Goal: Transaction & Acquisition: Download file/media

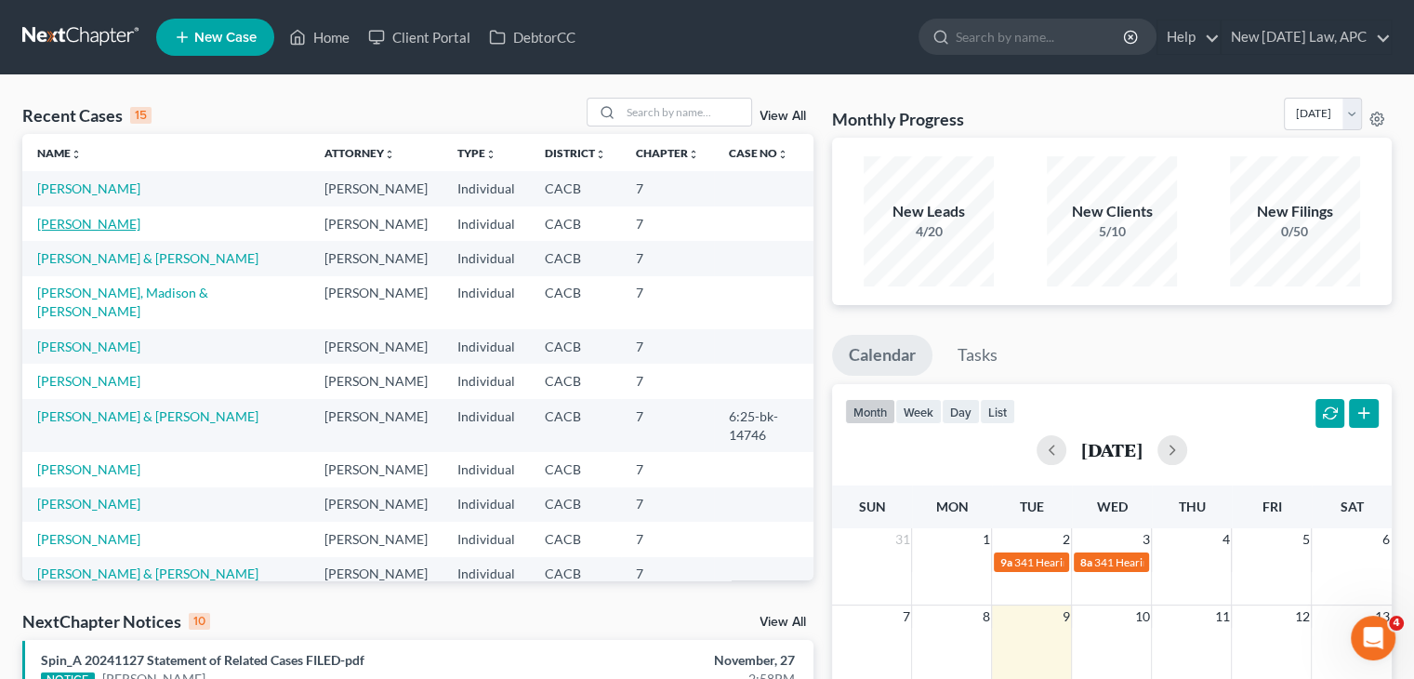
click at [80, 231] on link "[PERSON_NAME]" at bounding box center [88, 224] width 103 height 16
select select "5"
select select "4"
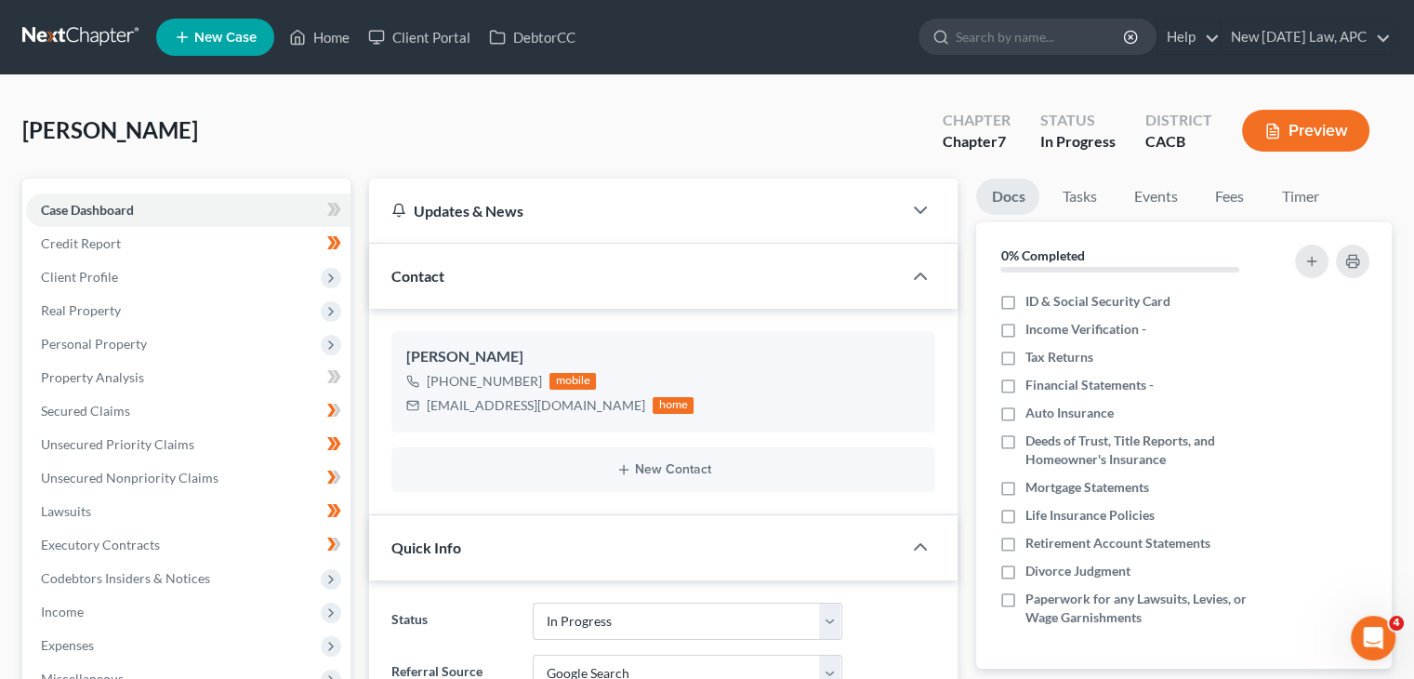
scroll to position [4839, 0]
click at [147, 348] on span "Personal Property" at bounding box center [188, 343] width 324 height 33
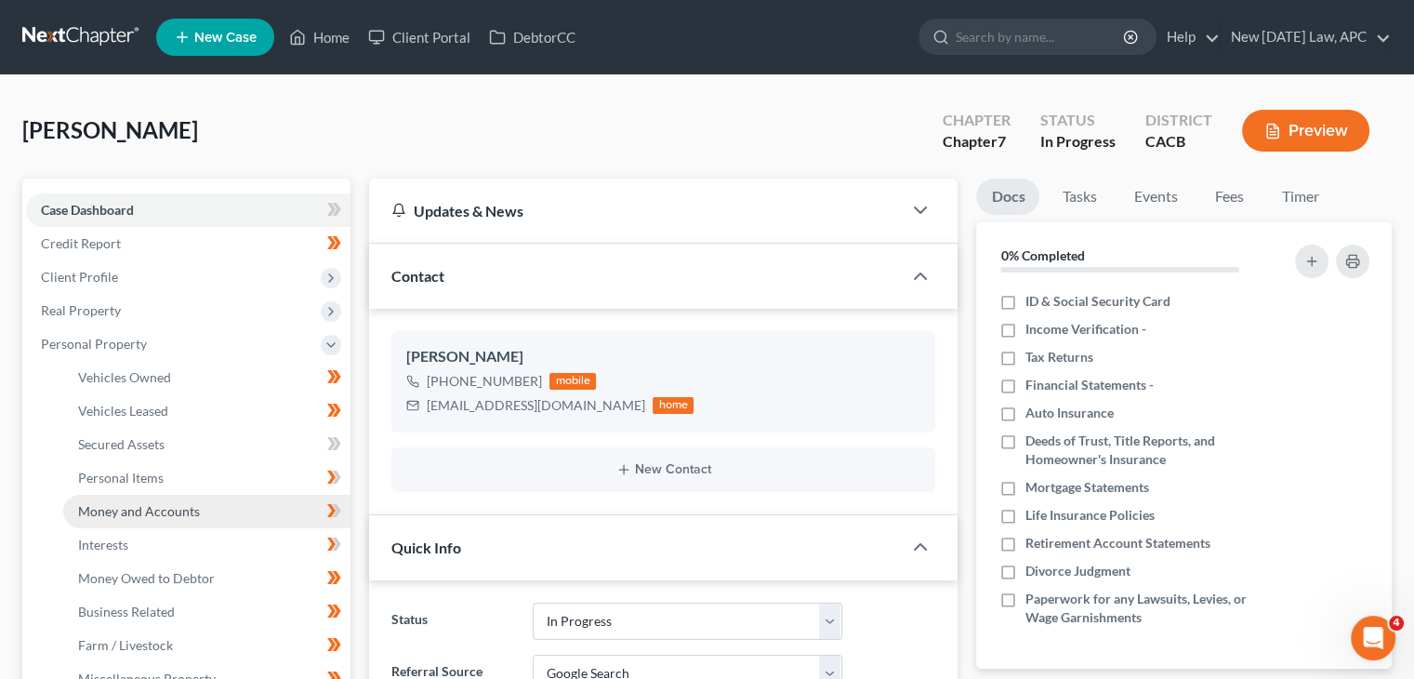
click at [166, 509] on span "Money and Accounts" at bounding box center [139, 511] width 122 height 16
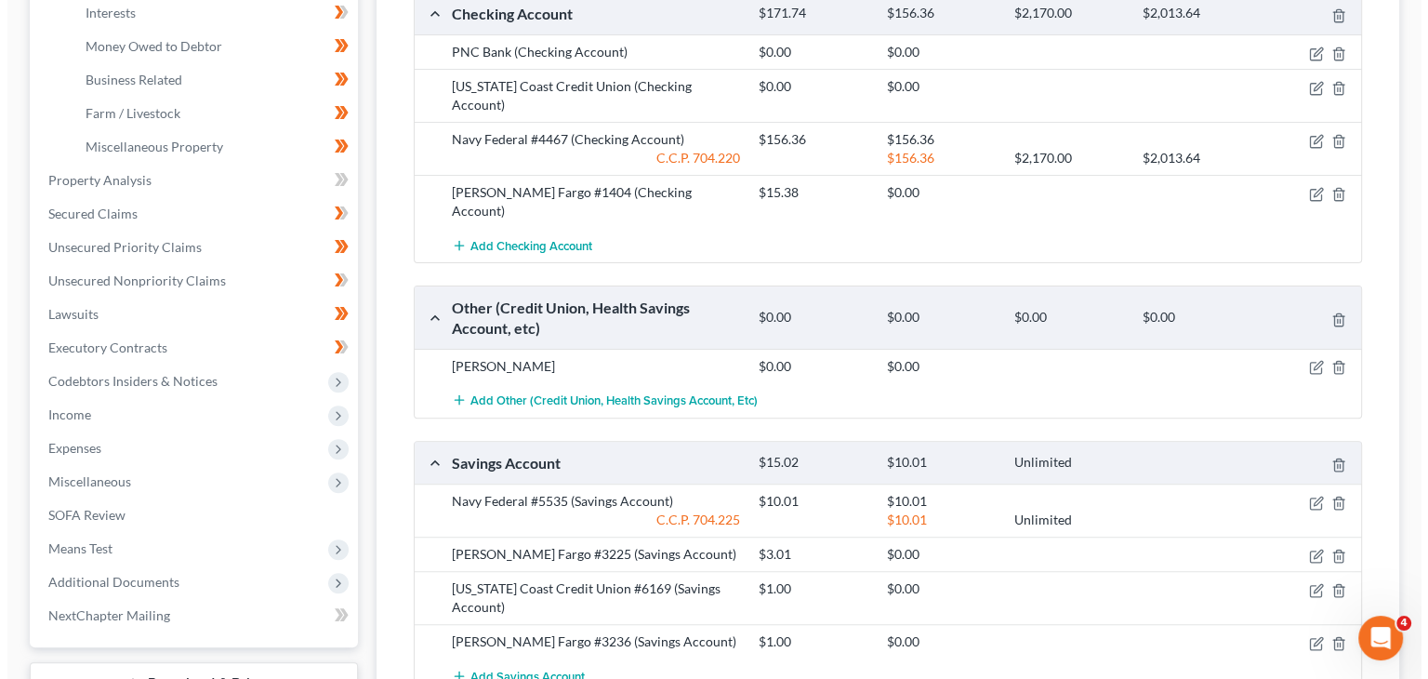
scroll to position [532, 0]
click at [1306, 583] on icon "button" at bounding box center [1308, 590] width 15 height 15
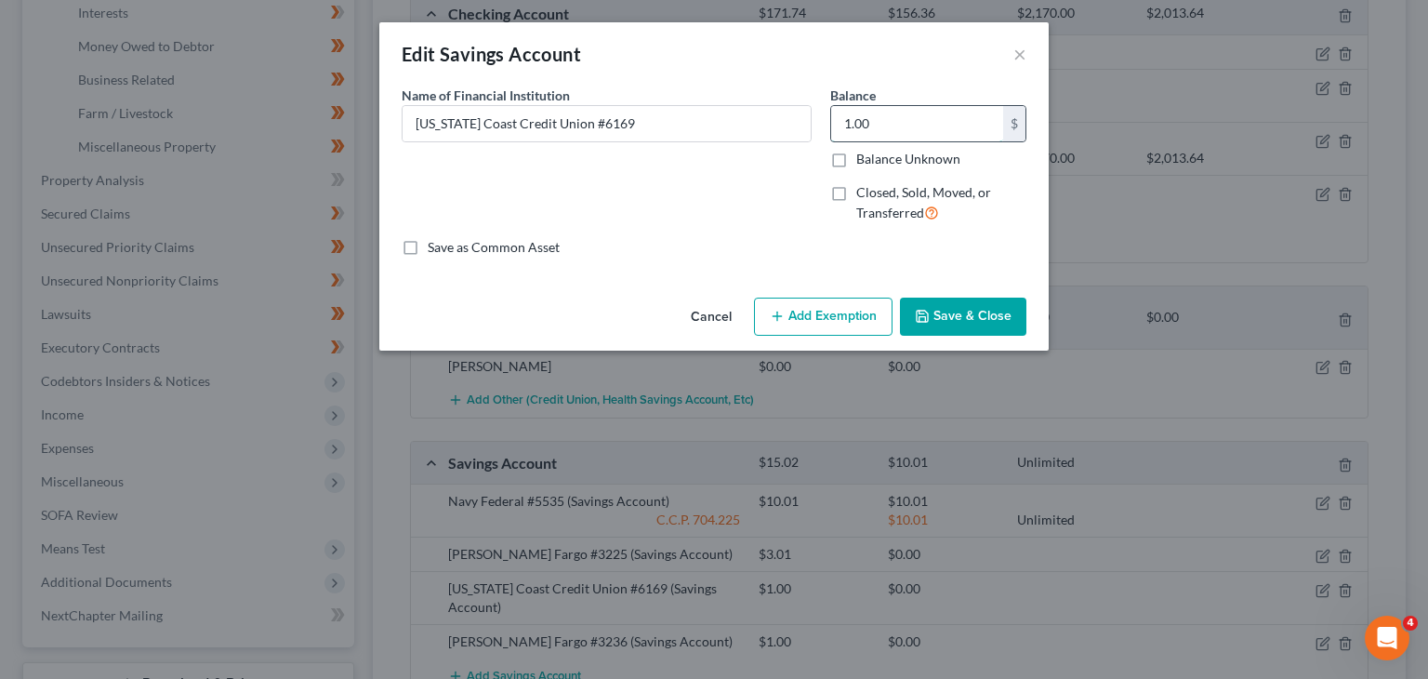
click at [850, 119] on input "1.00" at bounding box center [917, 123] width 172 height 35
type input "5.00"
click at [970, 312] on button "Save & Close" at bounding box center [963, 316] width 126 height 39
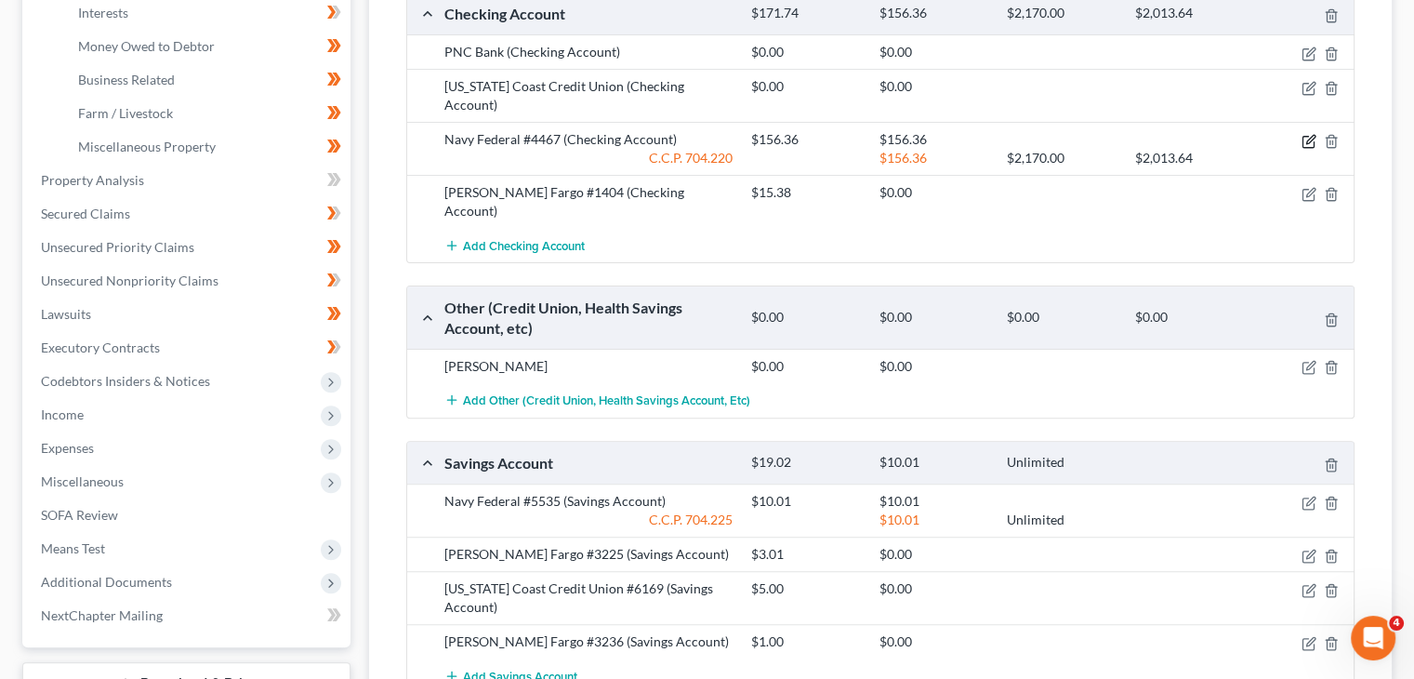
click at [1307, 136] on icon "button" at bounding box center [1307, 141] width 11 height 11
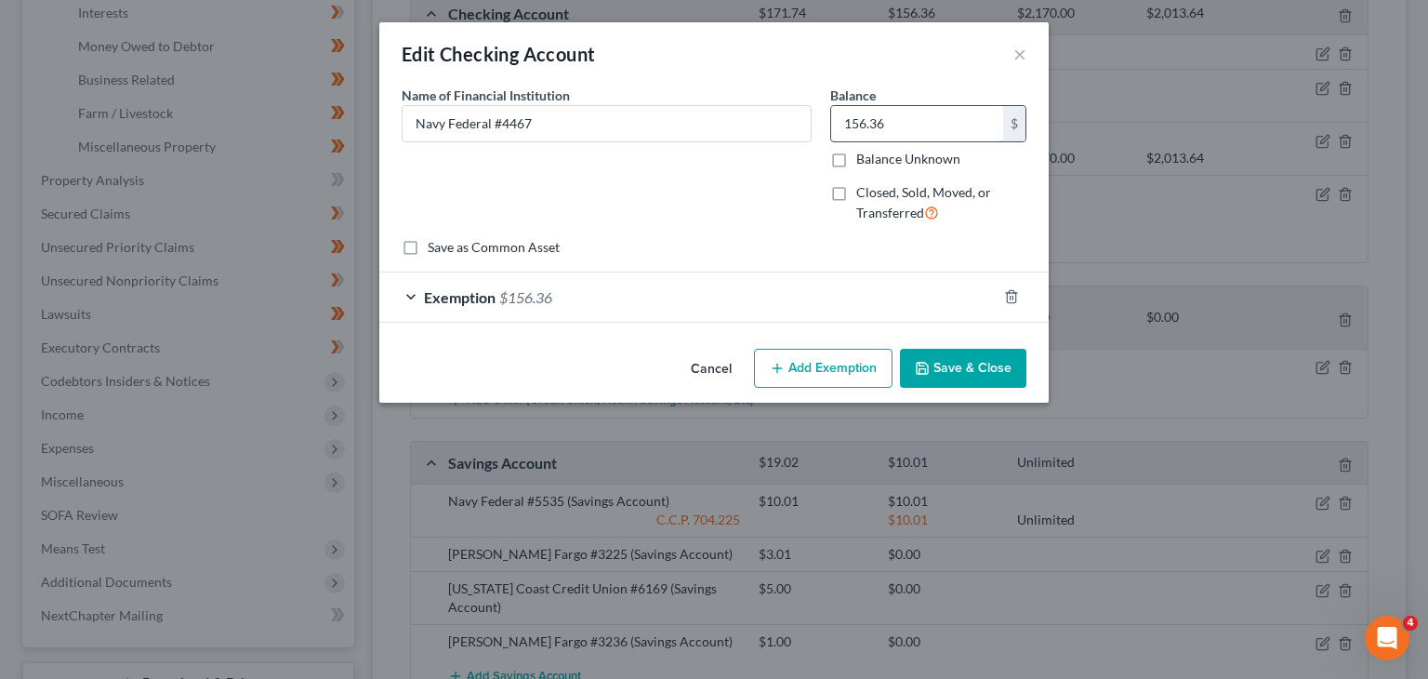
click at [861, 131] on input "156.36" at bounding box center [917, 123] width 172 height 35
type input "94.89"
click at [461, 295] on span "Exemption" at bounding box center [460, 297] width 72 height 18
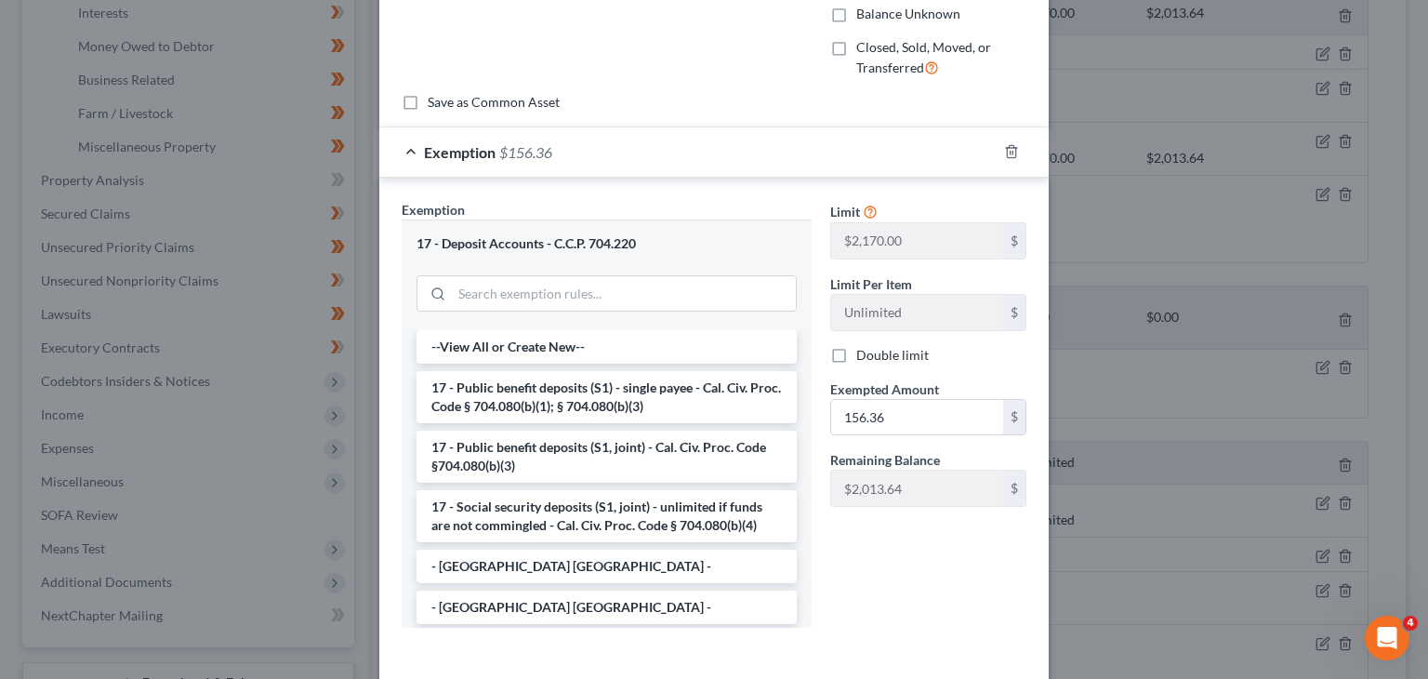
scroll to position [156, 0]
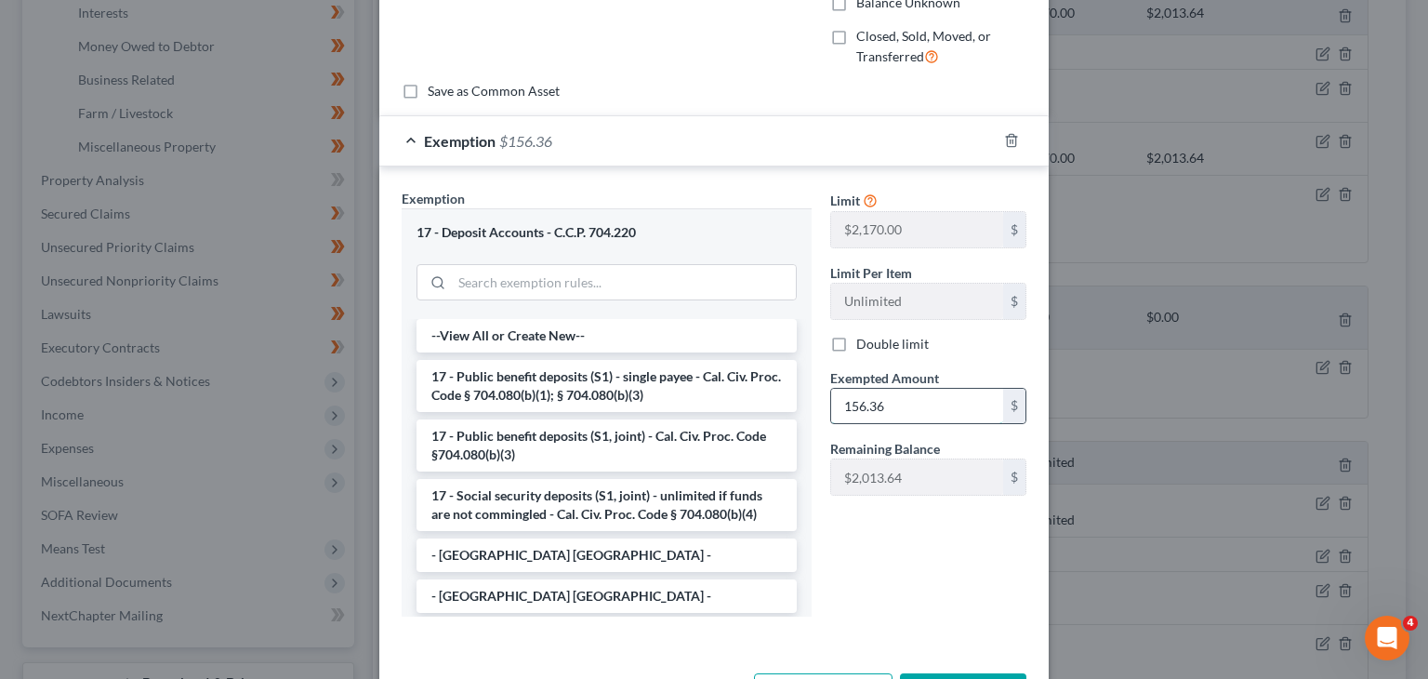
click at [860, 403] on input "156.36" at bounding box center [917, 406] width 172 height 35
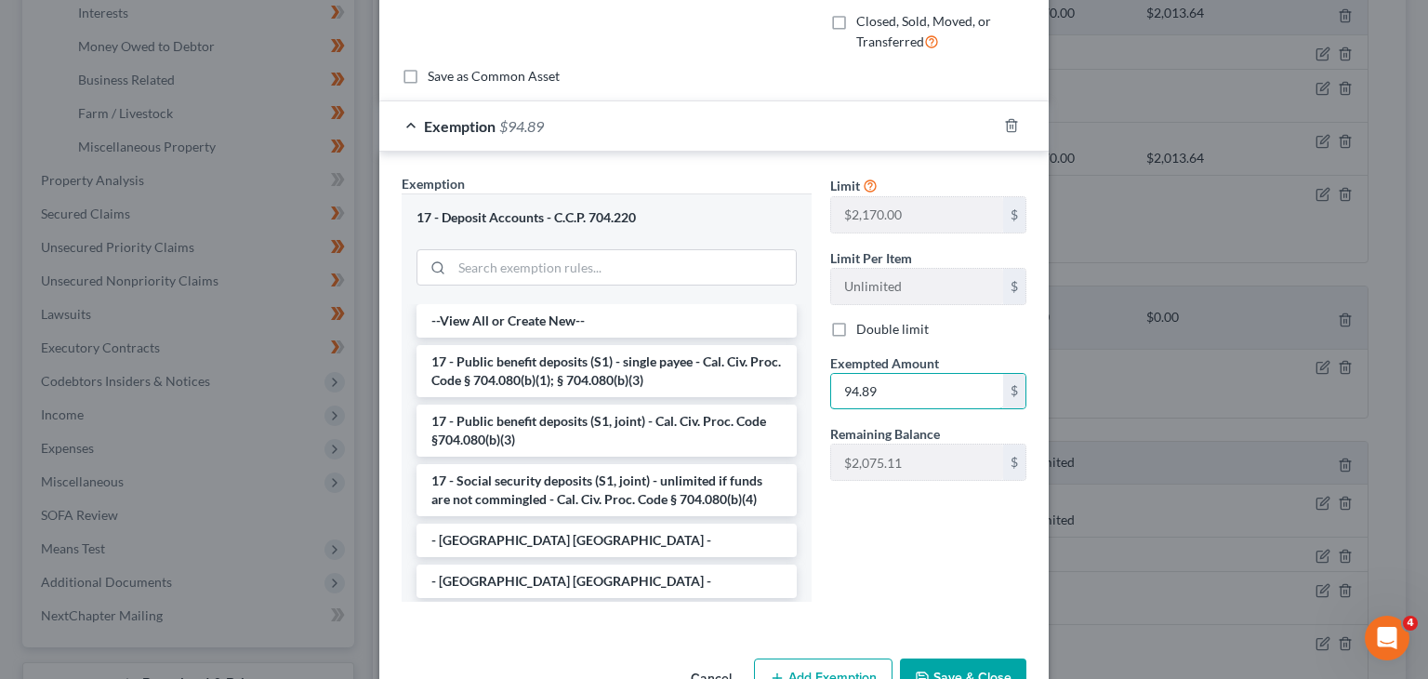
scroll to position [226, 0]
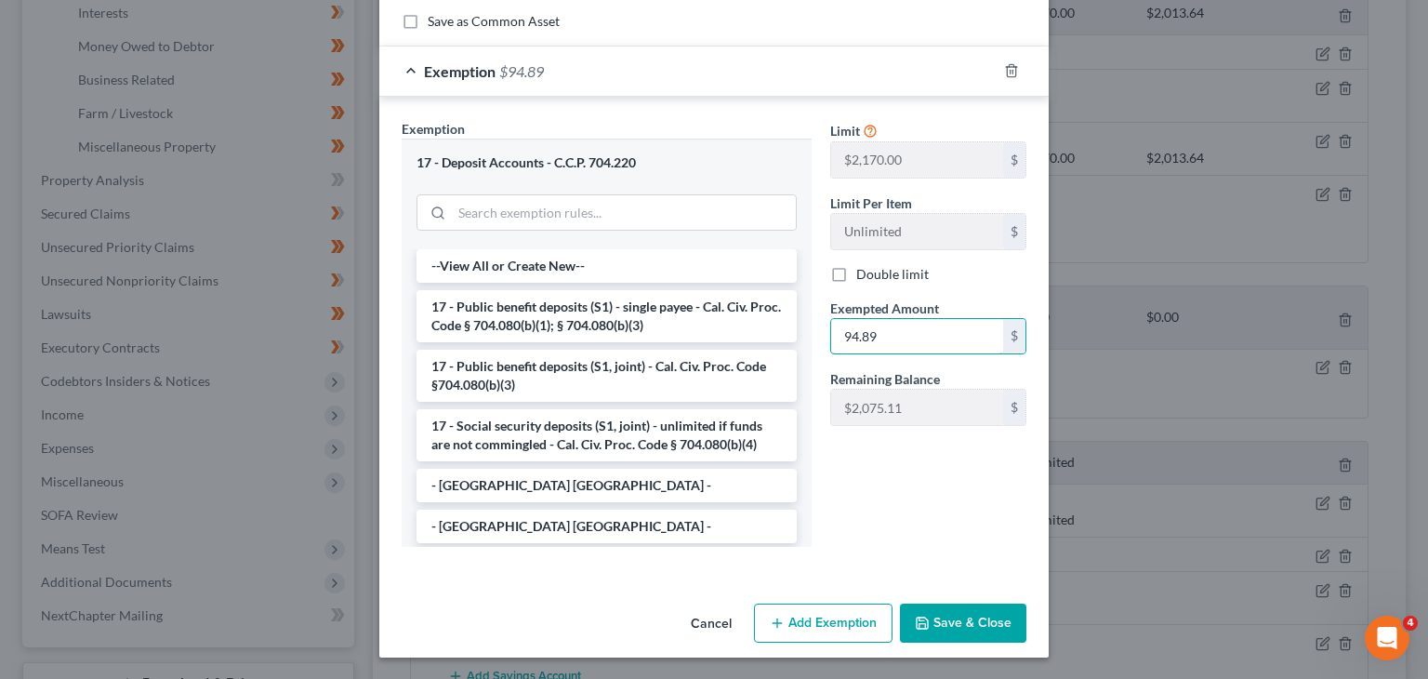
type input "94.89"
click at [928, 633] on button "Save & Close" at bounding box center [963, 622] width 126 height 39
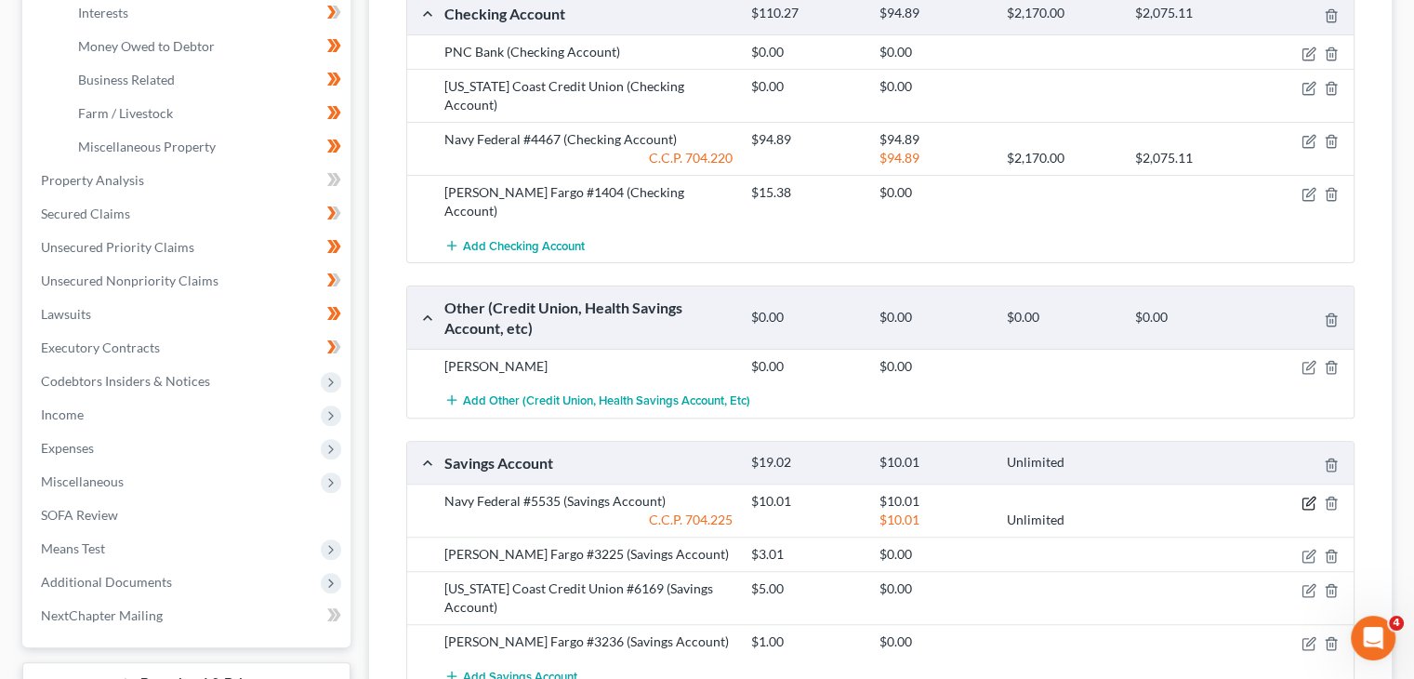
click at [1306, 495] on icon "button" at bounding box center [1308, 502] width 15 height 15
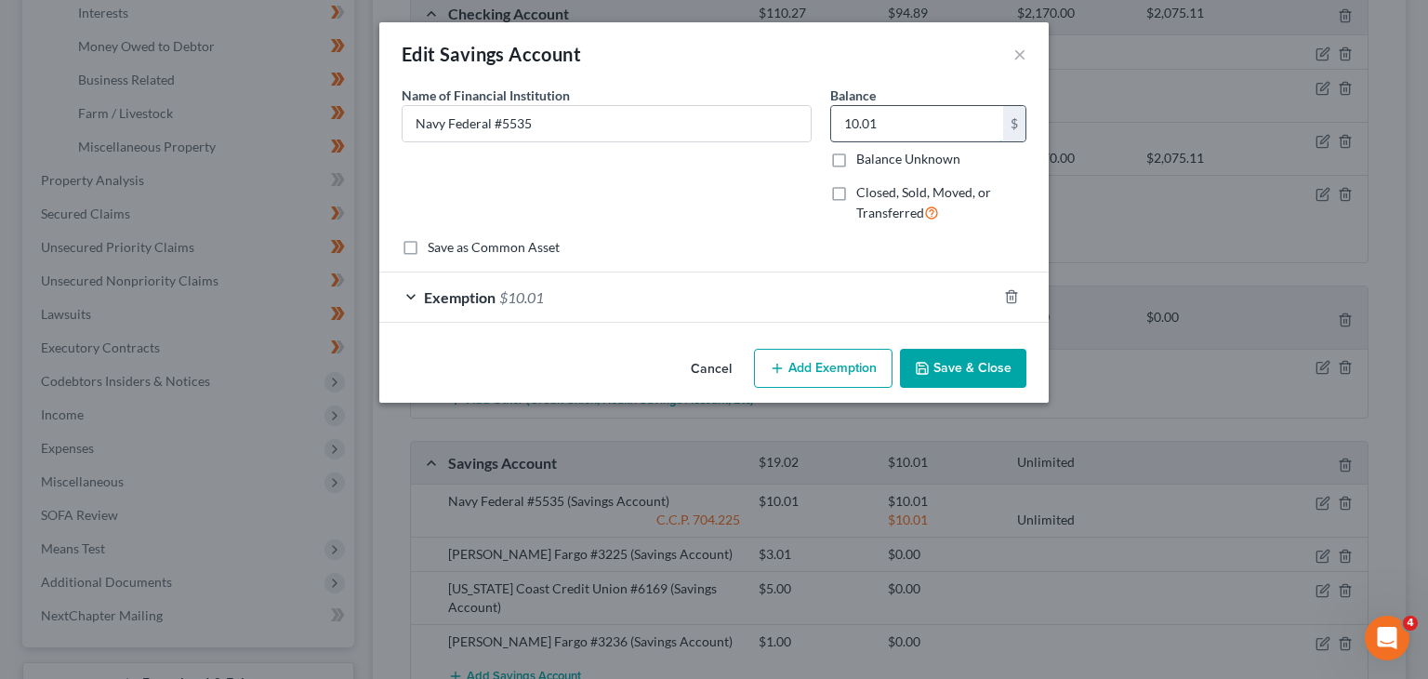
click at [863, 108] on input "10.01" at bounding box center [917, 123] width 172 height 35
type input "5.55"
click at [550, 281] on div "Exemption $10.01" at bounding box center [687, 296] width 617 height 49
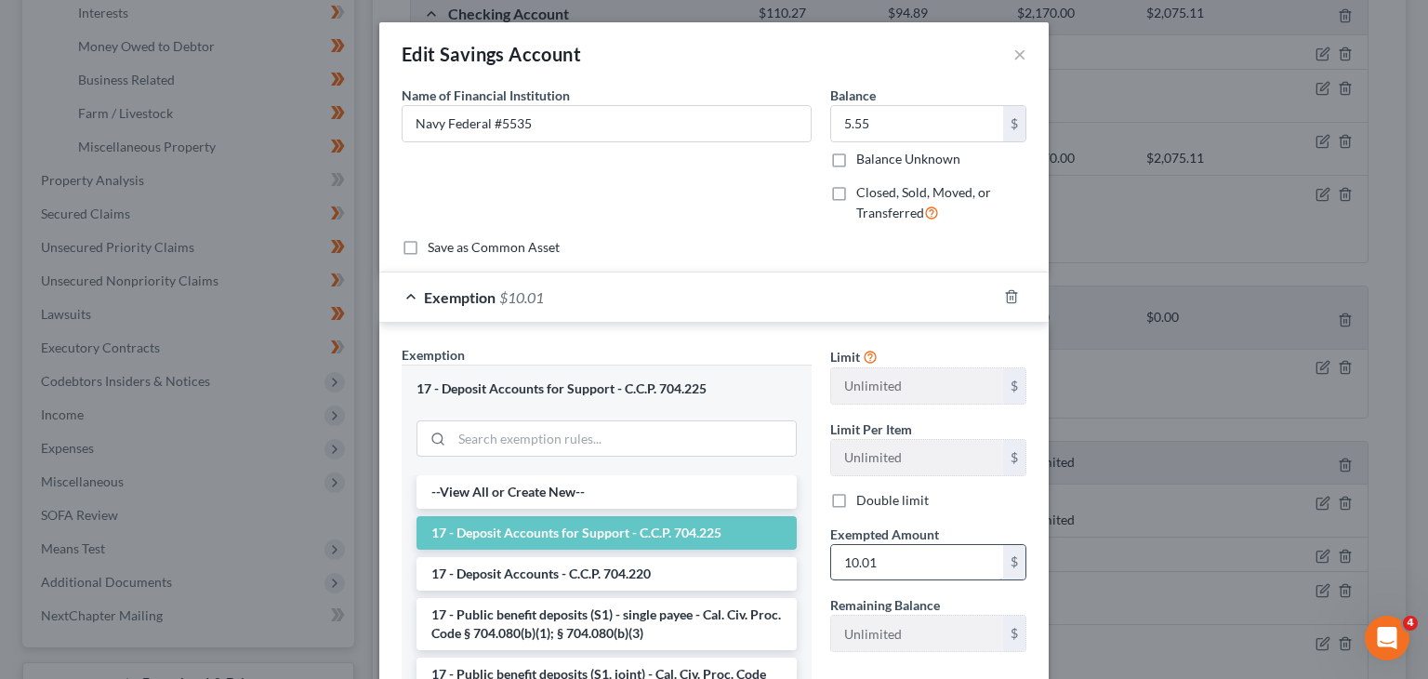
click at [859, 566] on input "10.01" at bounding box center [917, 562] width 172 height 35
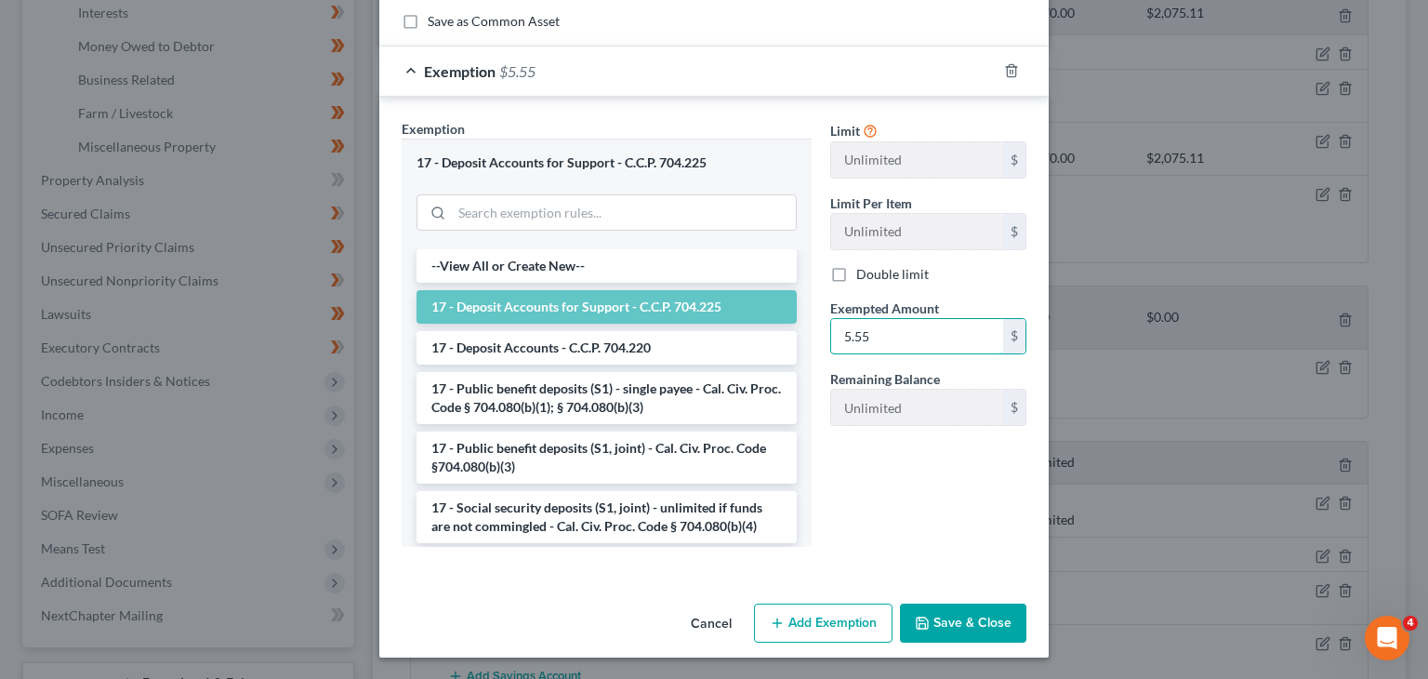
type input "5.55"
click at [933, 629] on button "Save & Close" at bounding box center [963, 622] width 126 height 39
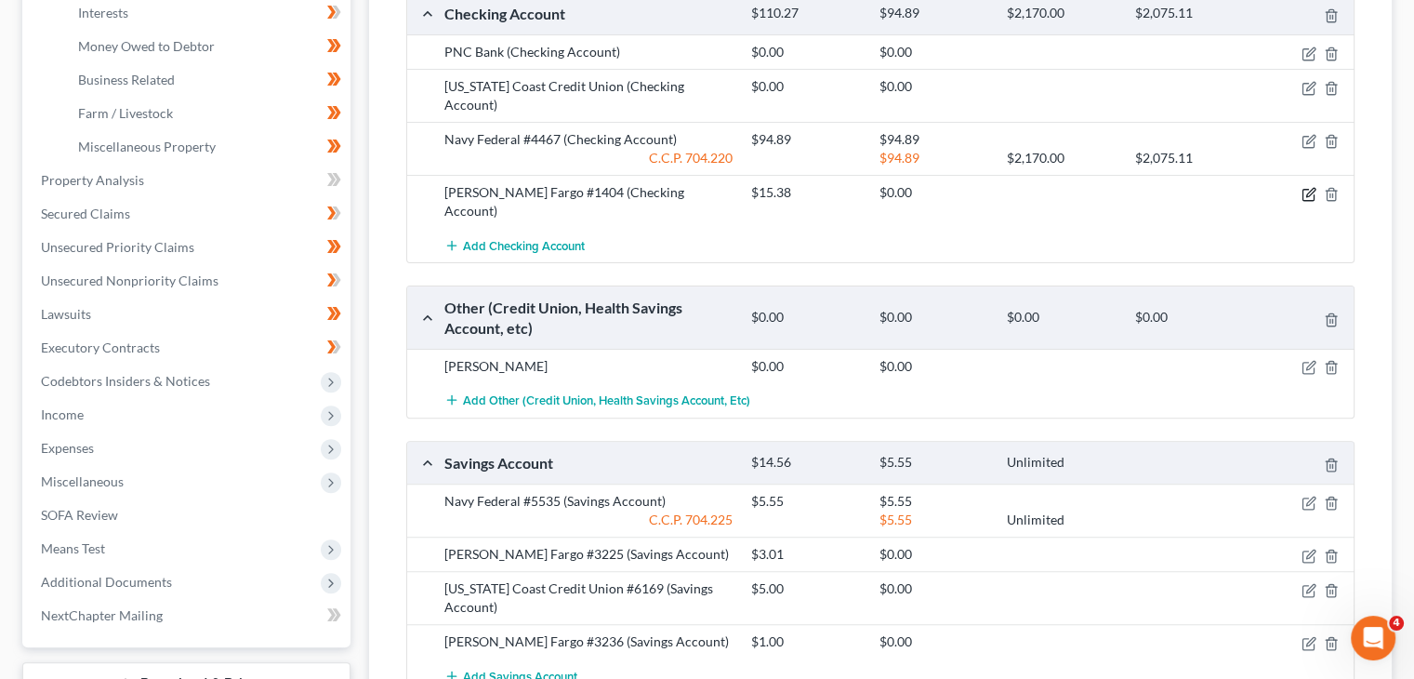
click at [1303, 187] on icon "button" at bounding box center [1308, 194] width 15 height 15
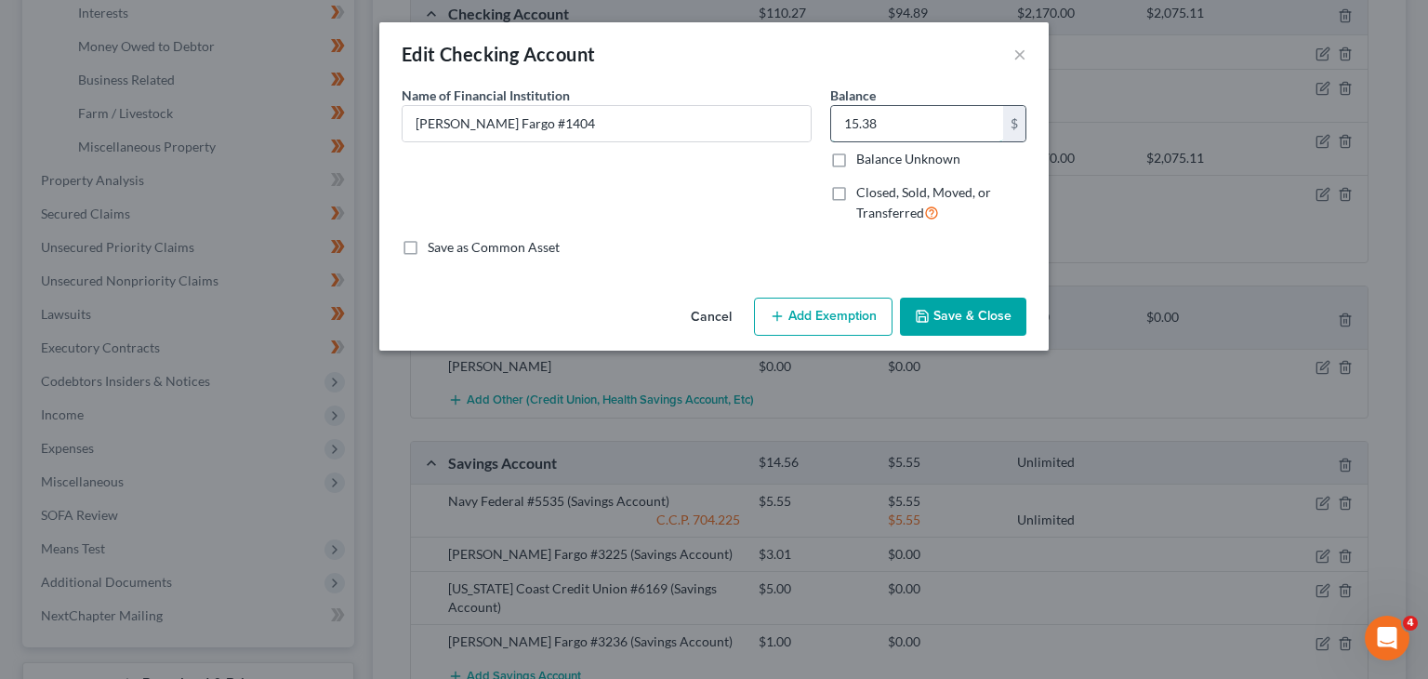
click at [904, 126] on input "15.38" at bounding box center [917, 123] width 172 height 35
type input "233.45"
click at [807, 312] on button "Add Exemption" at bounding box center [823, 316] width 139 height 39
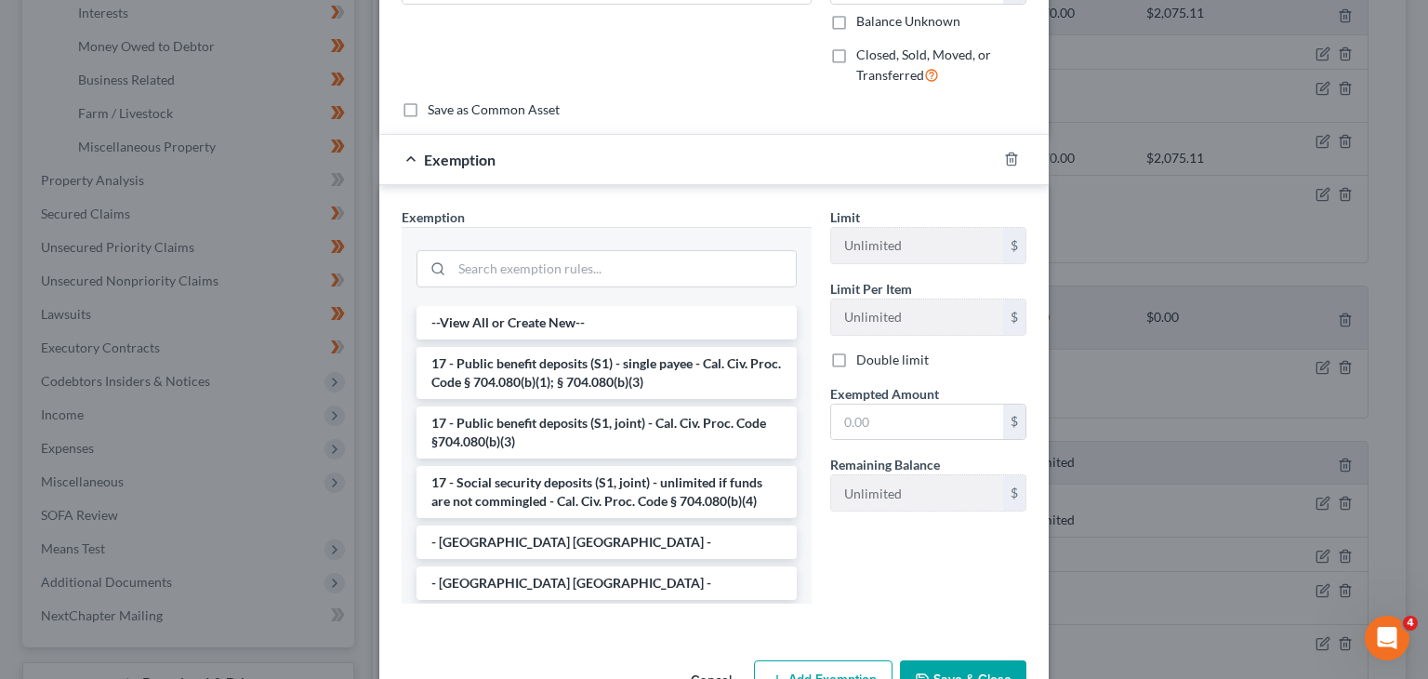
scroll to position [139, 0]
click at [538, 261] on input "search" at bounding box center [624, 266] width 344 height 35
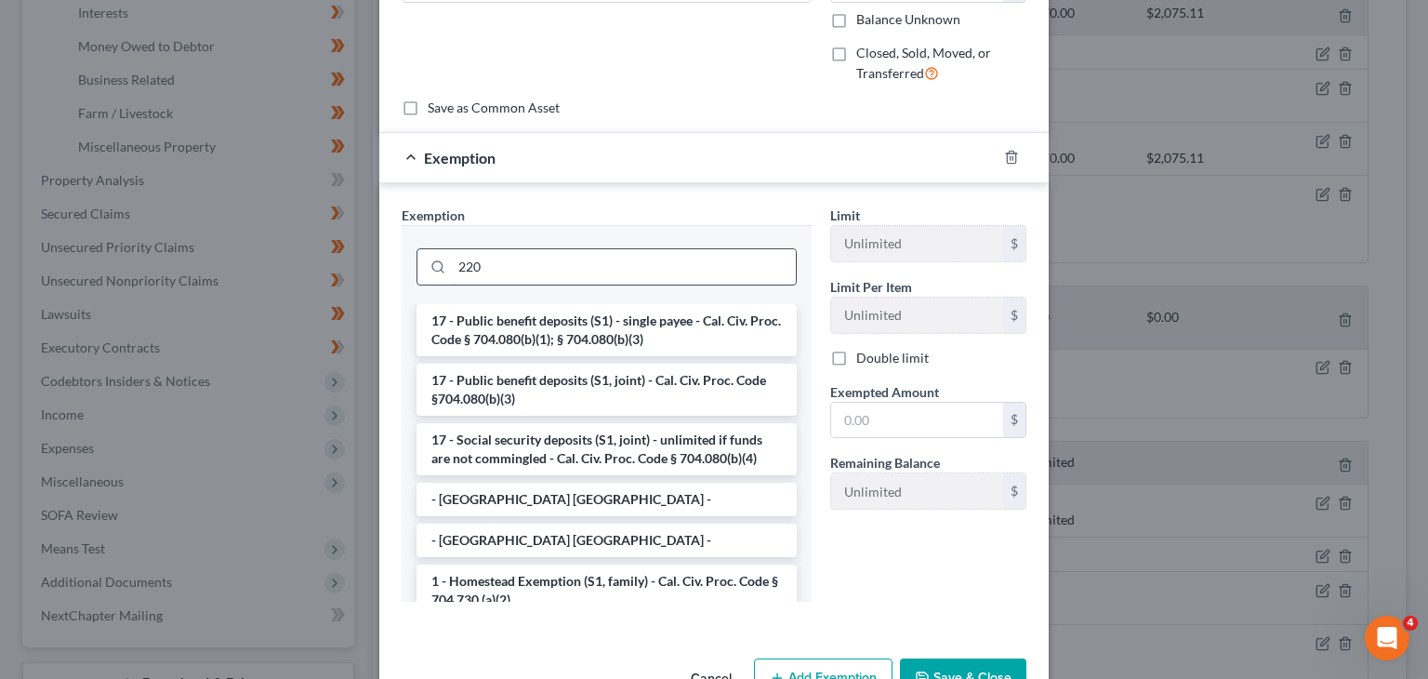
scroll to position [100, 0]
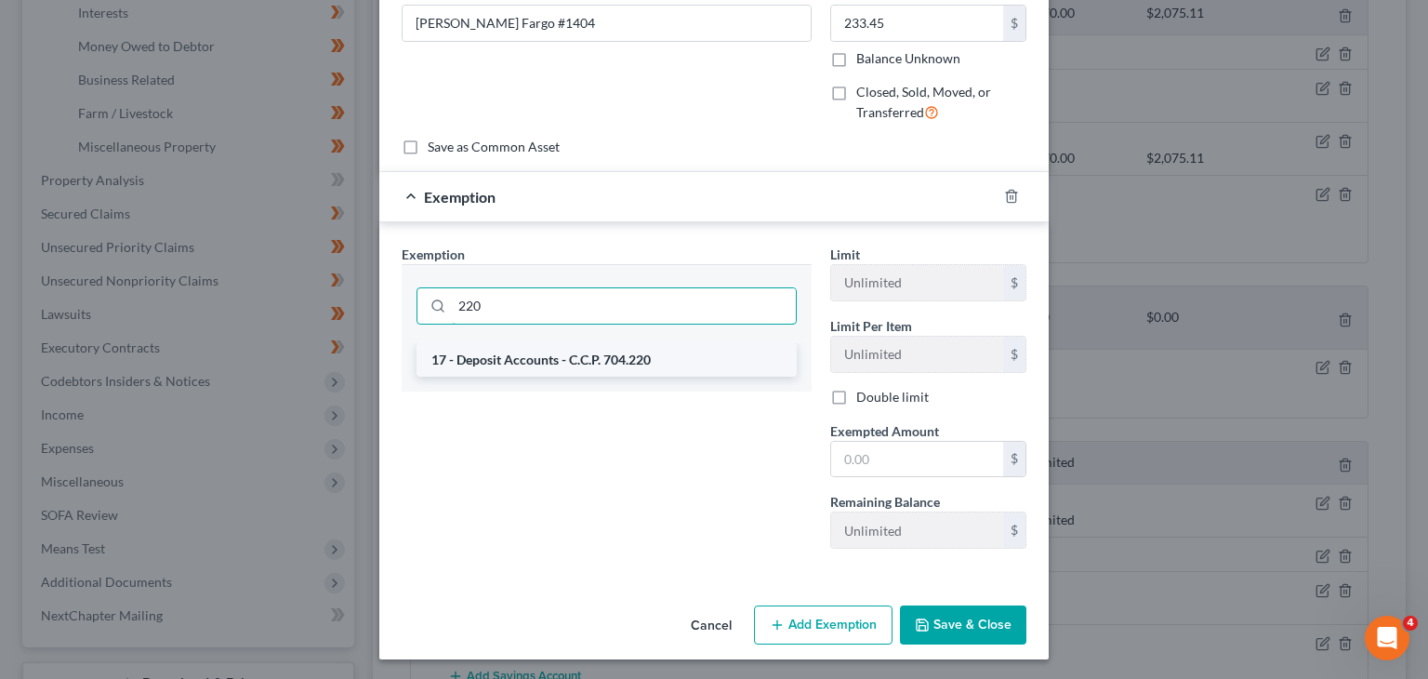
type input "220"
click at [543, 367] on li "17 - Deposit Accounts - C.C.P. 704.220" at bounding box center [606, 359] width 380 height 33
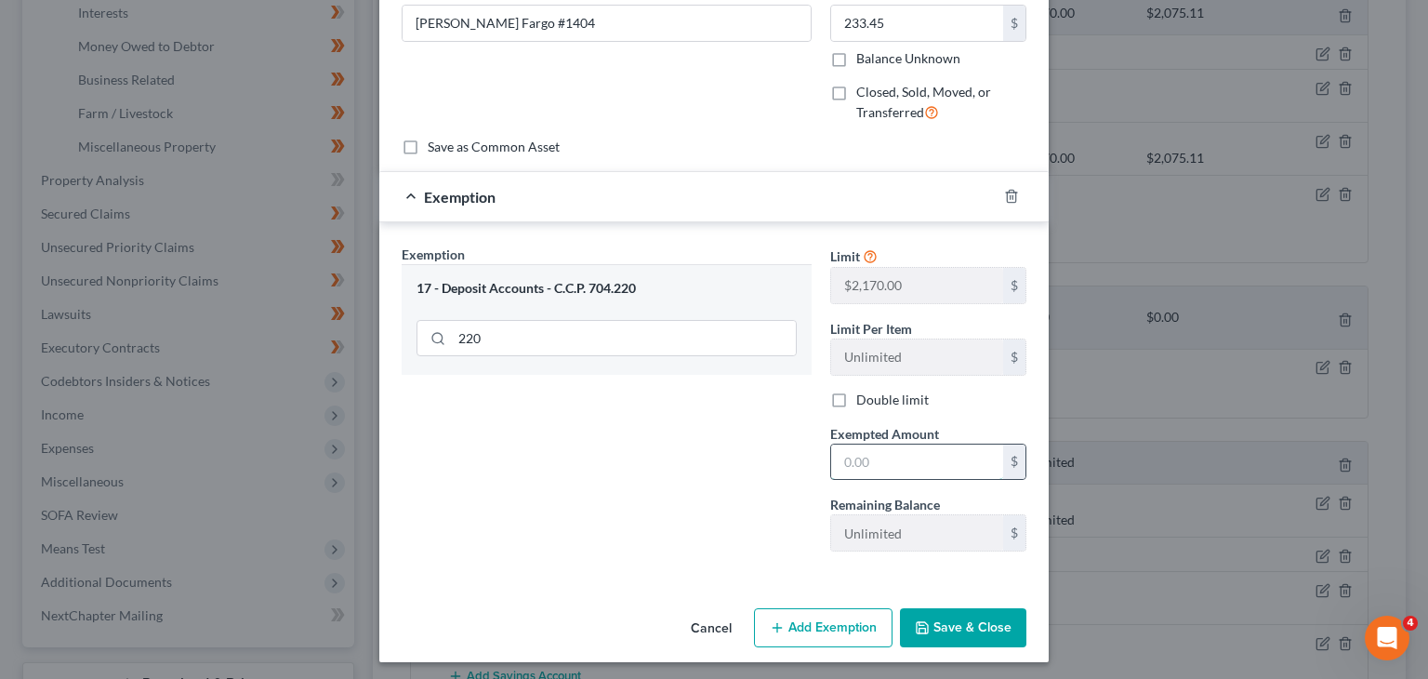
click at [842, 471] on input "text" at bounding box center [917, 461] width 172 height 35
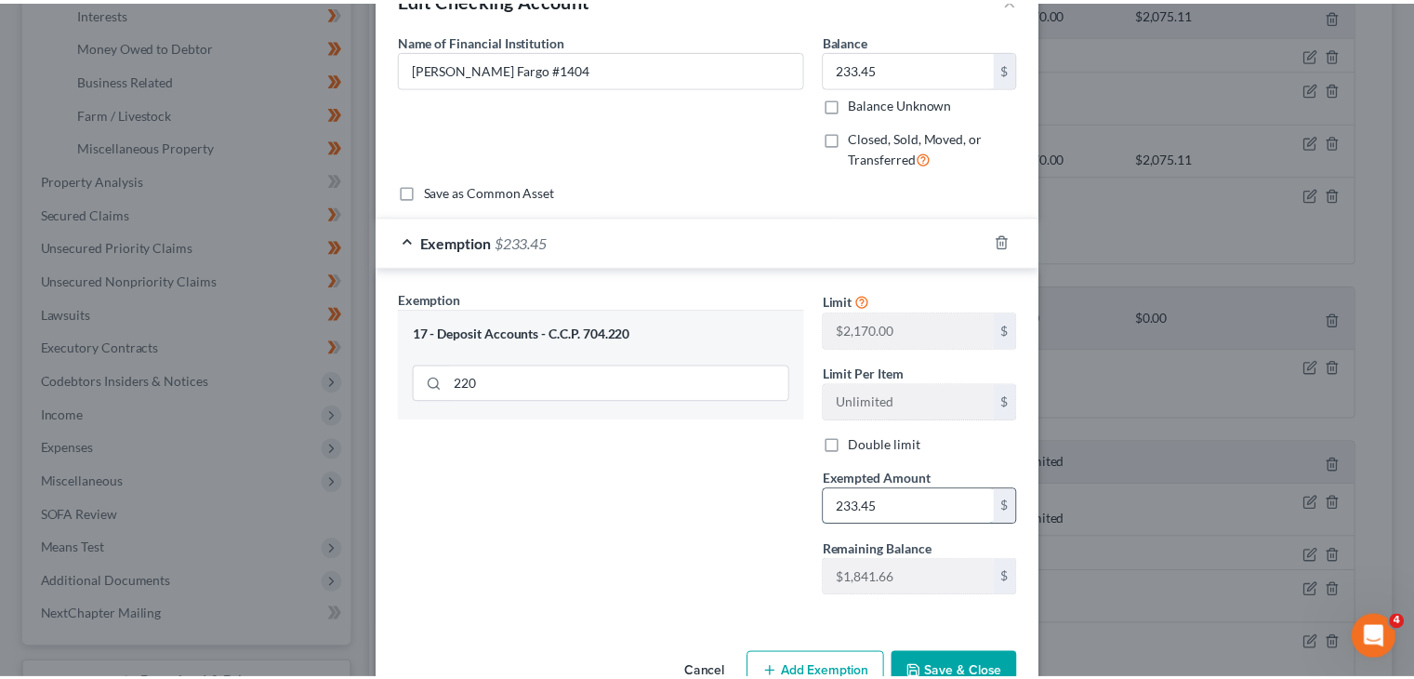
scroll to position [104, 0]
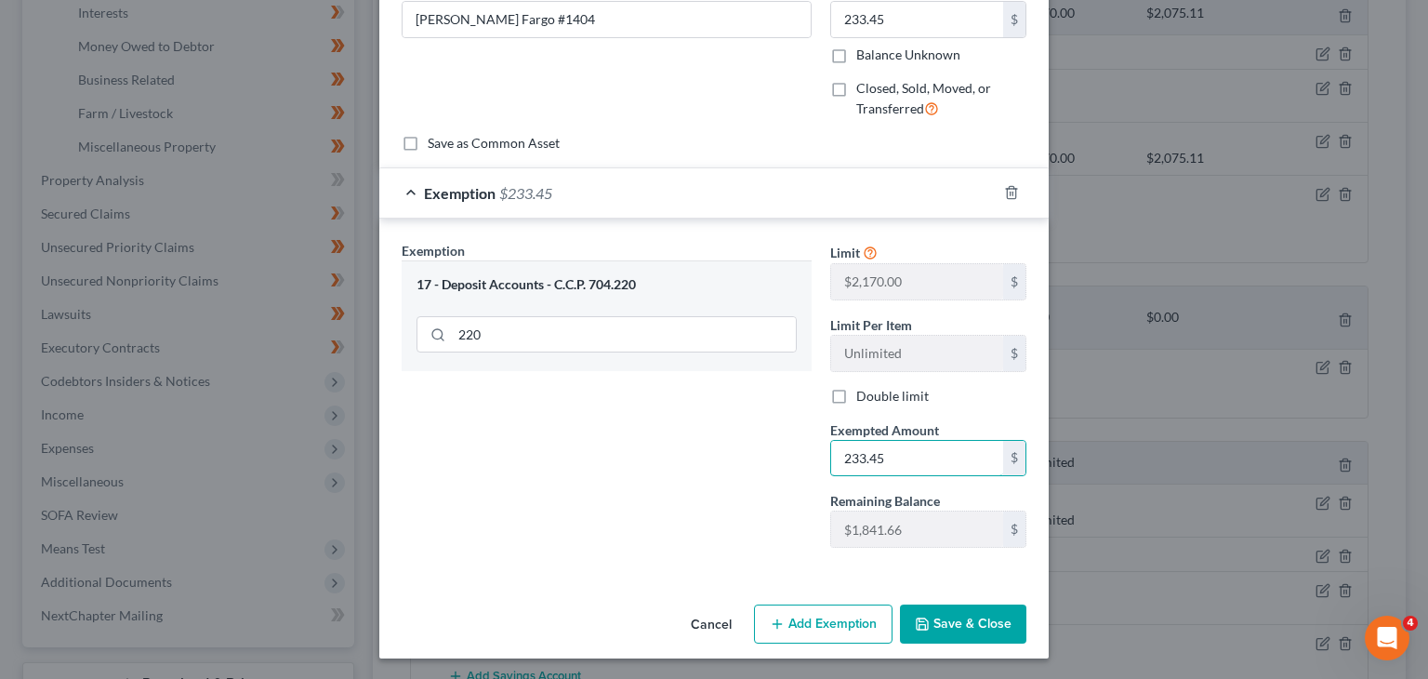
type input "233.45"
click at [942, 614] on button "Save & Close" at bounding box center [963, 623] width 126 height 39
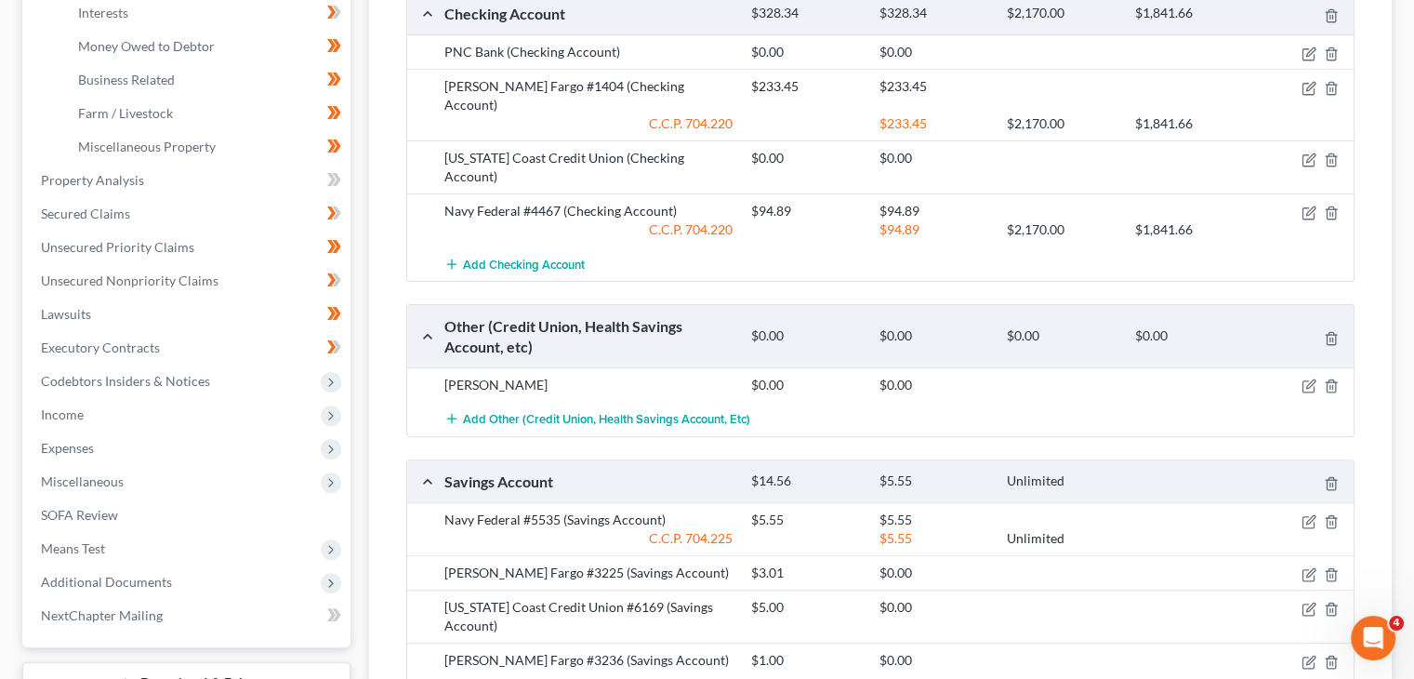
scroll to position [680, 0]
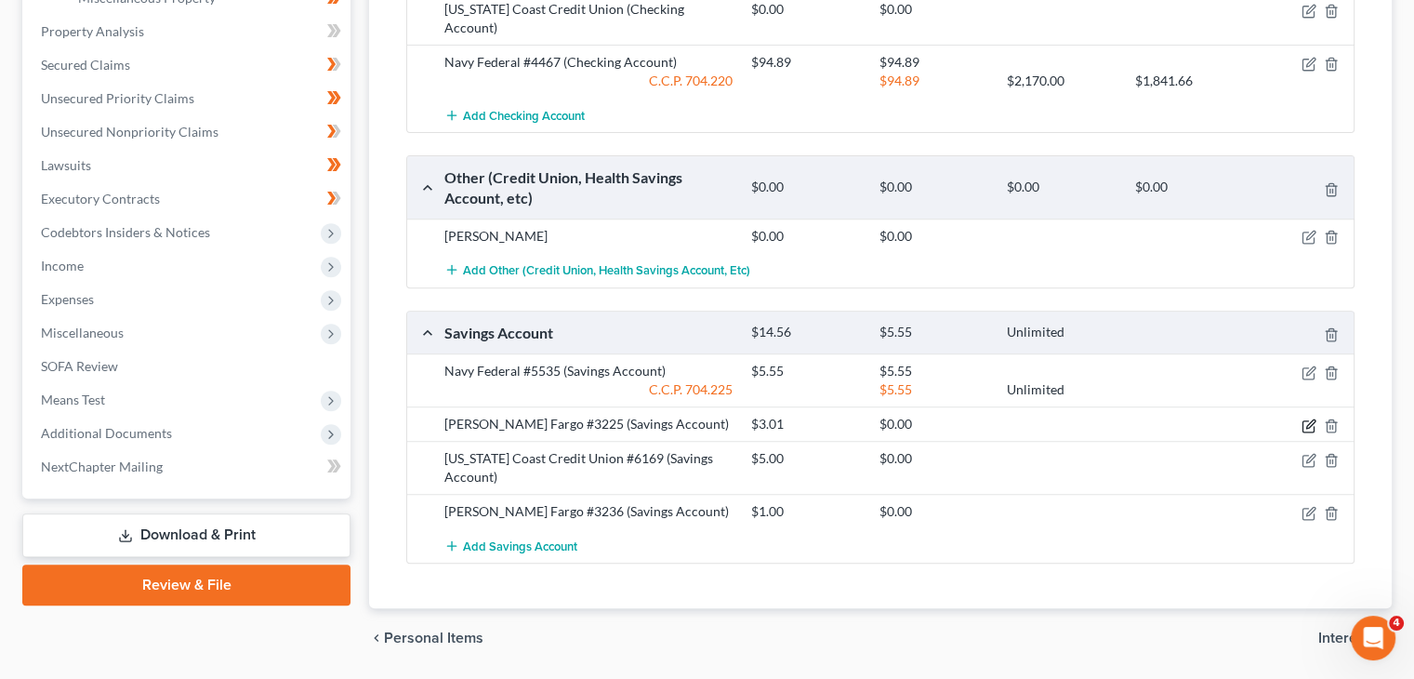
click at [1303, 418] on icon "button" at bounding box center [1308, 425] width 15 height 15
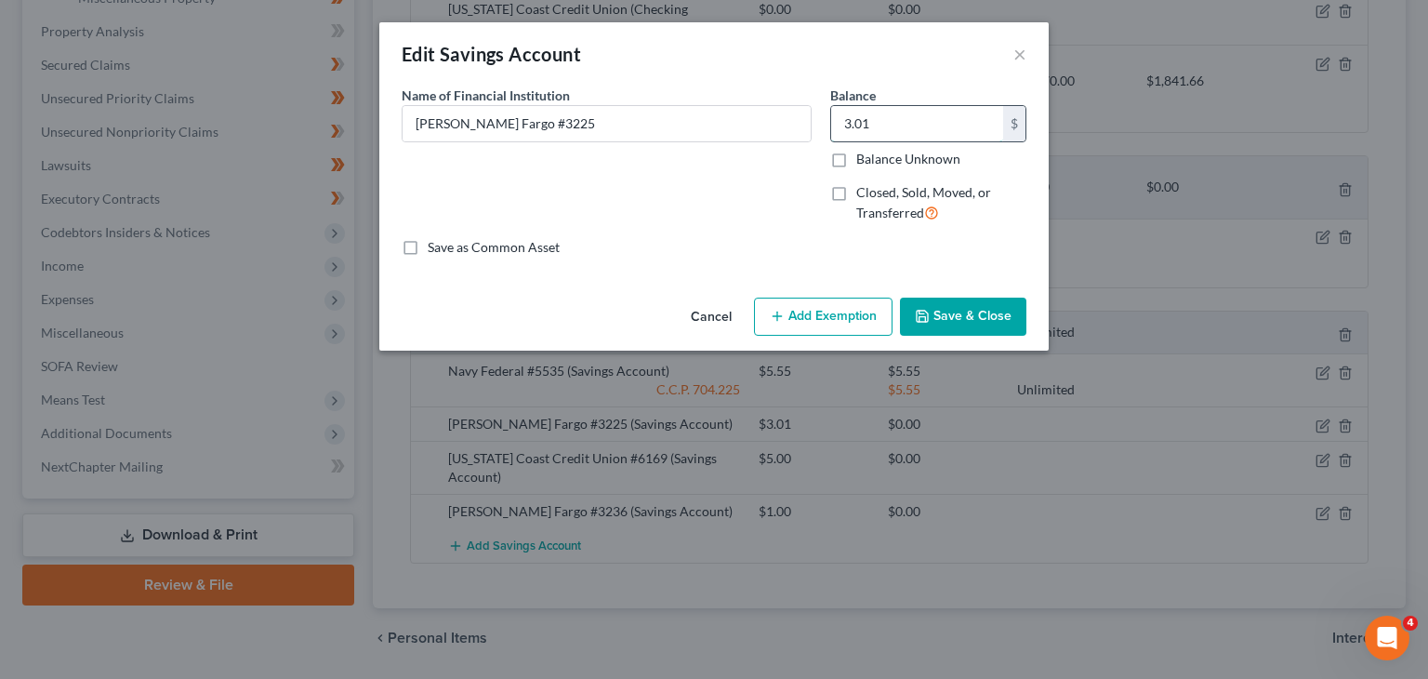
click at [892, 119] on input "3.01" at bounding box center [917, 123] width 172 height 35
type input "5.51"
click at [963, 320] on button "Save & Close" at bounding box center [963, 316] width 126 height 39
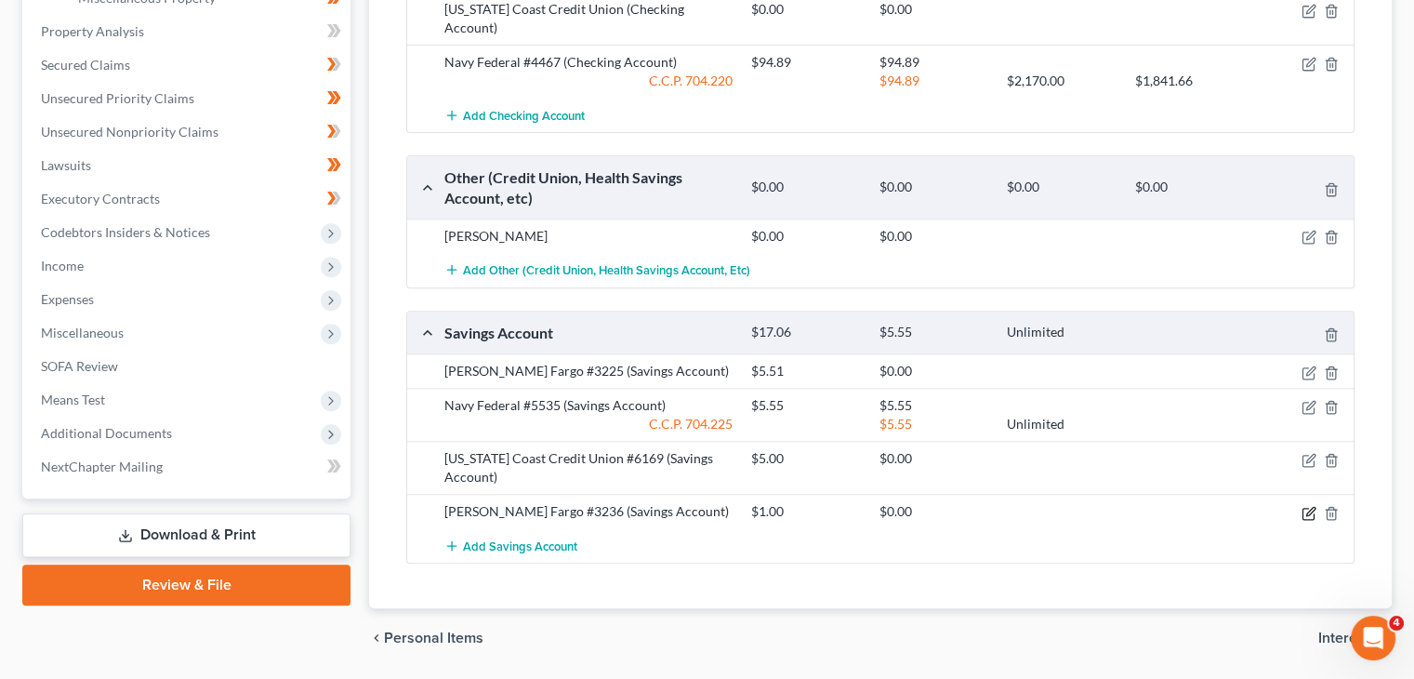
click at [1304, 506] on icon "button" at bounding box center [1308, 513] width 15 height 15
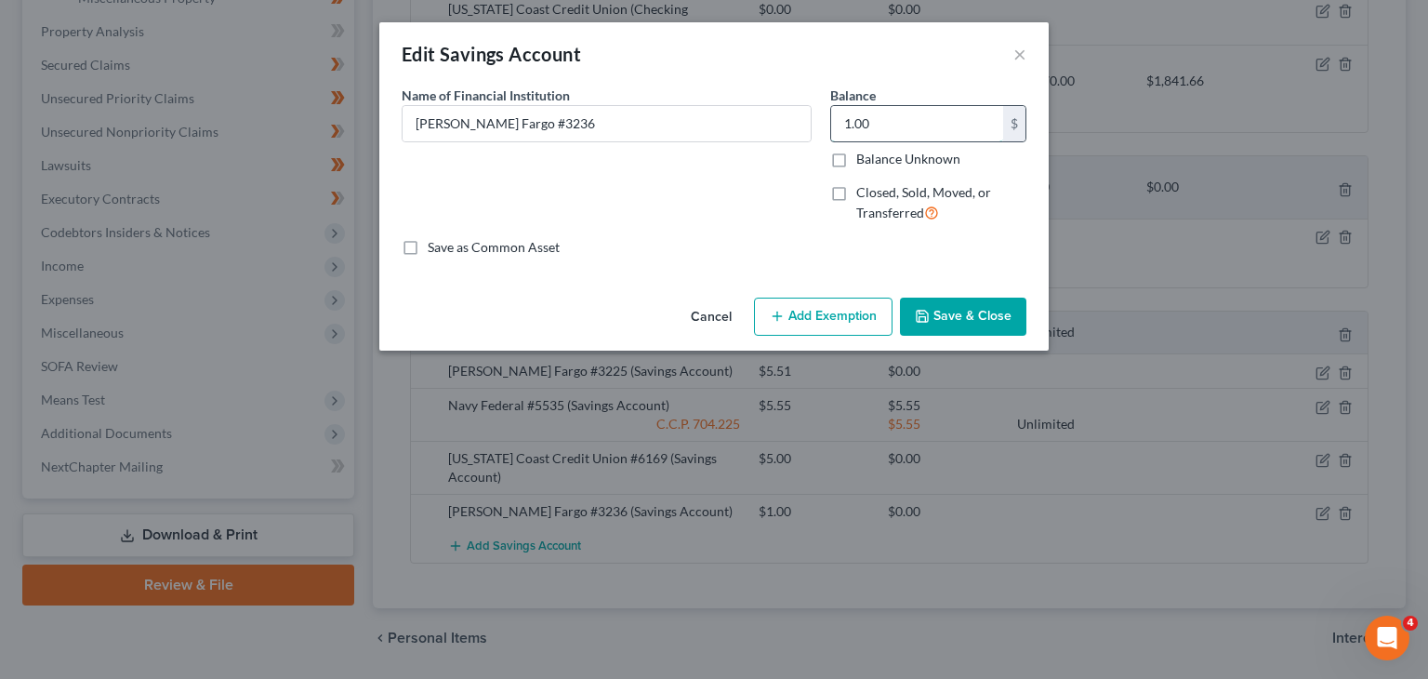
click at [909, 131] on input "1.00" at bounding box center [917, 123] width 172 height 35
type input "1.25"
click at [981, 313] on button "Save & Close" at bounding box center [963, 316] width 126 height 39
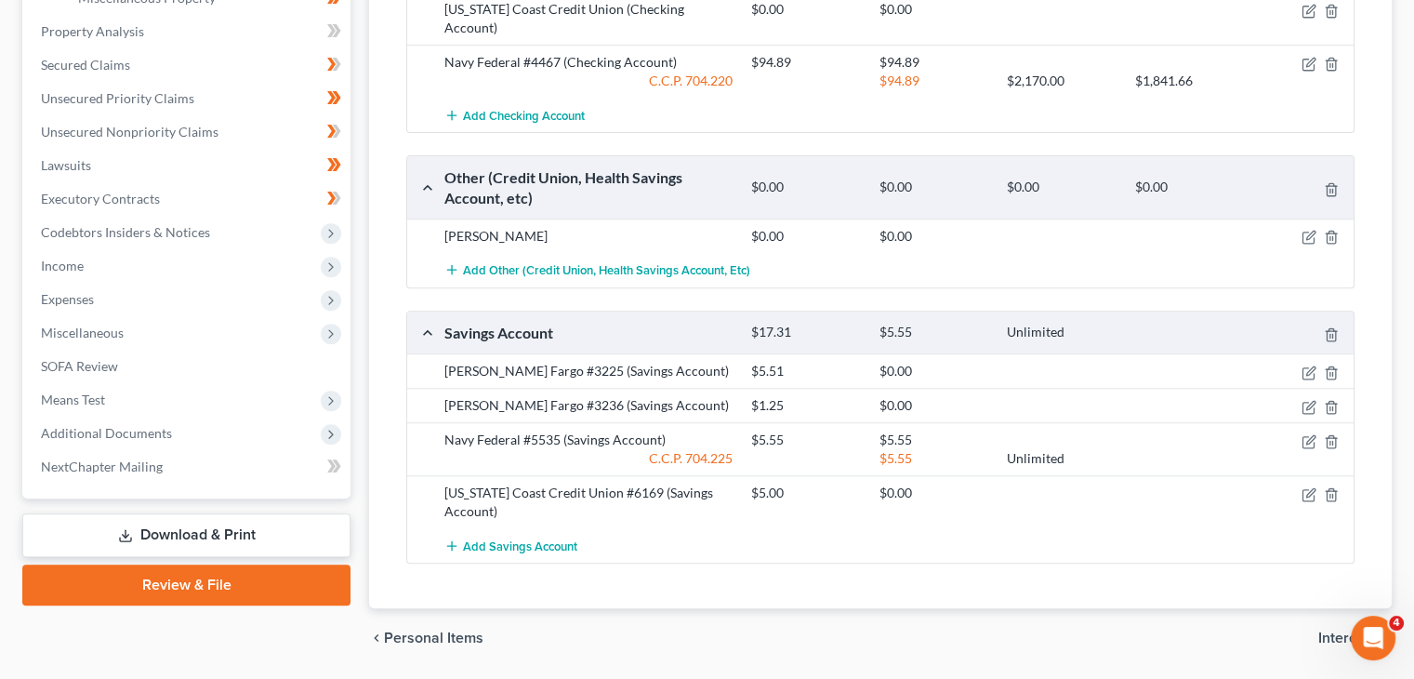
click at [137, 531] on link "Download & Print" at bounding box center [186, 535] width 328 height 44
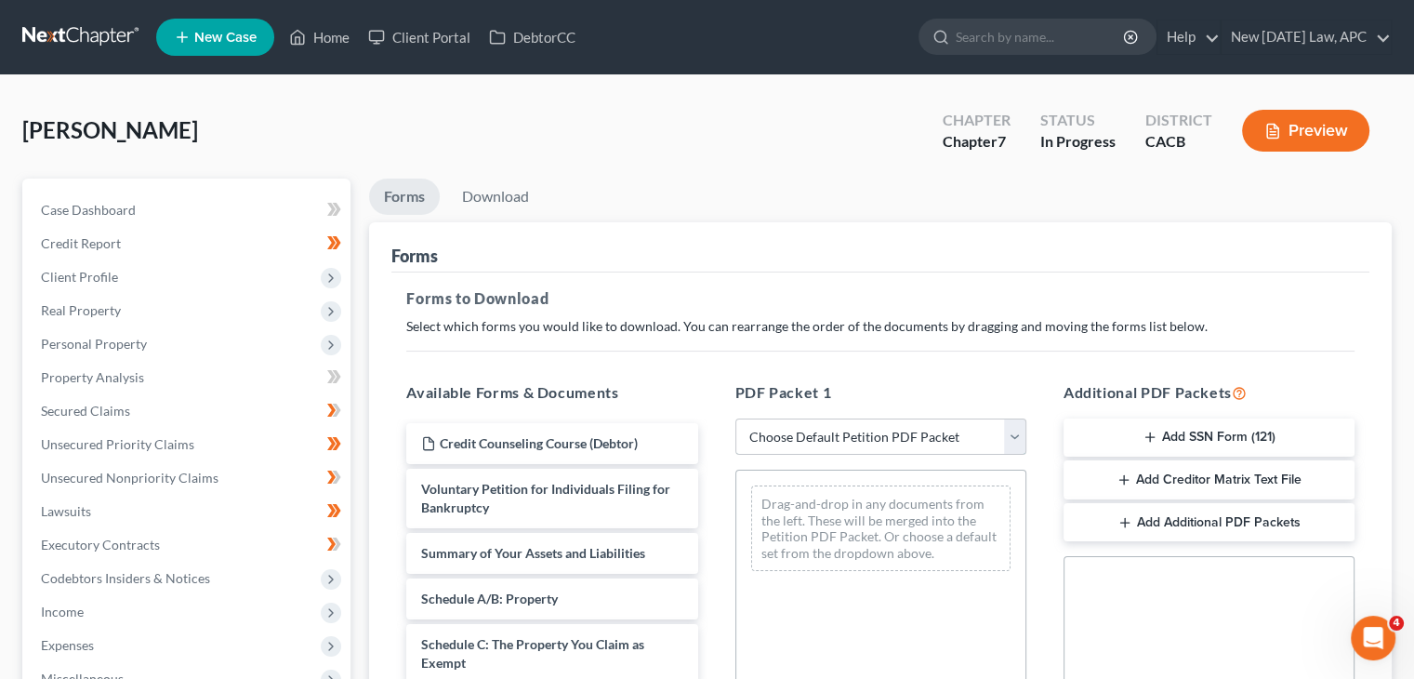
click at [888, 433] on select "Choose Default Petition PDF Packet Complete Bankruptcy Petition (all forms and …" at bounding box center [880, 436] width 291 height 37
select select "0"
click at [735, 418] on select "Choose Default Petition PDF Packet Complete Bankruptcy Petition (all forms and …" at bounding box center [880, 436] width 291 height 37
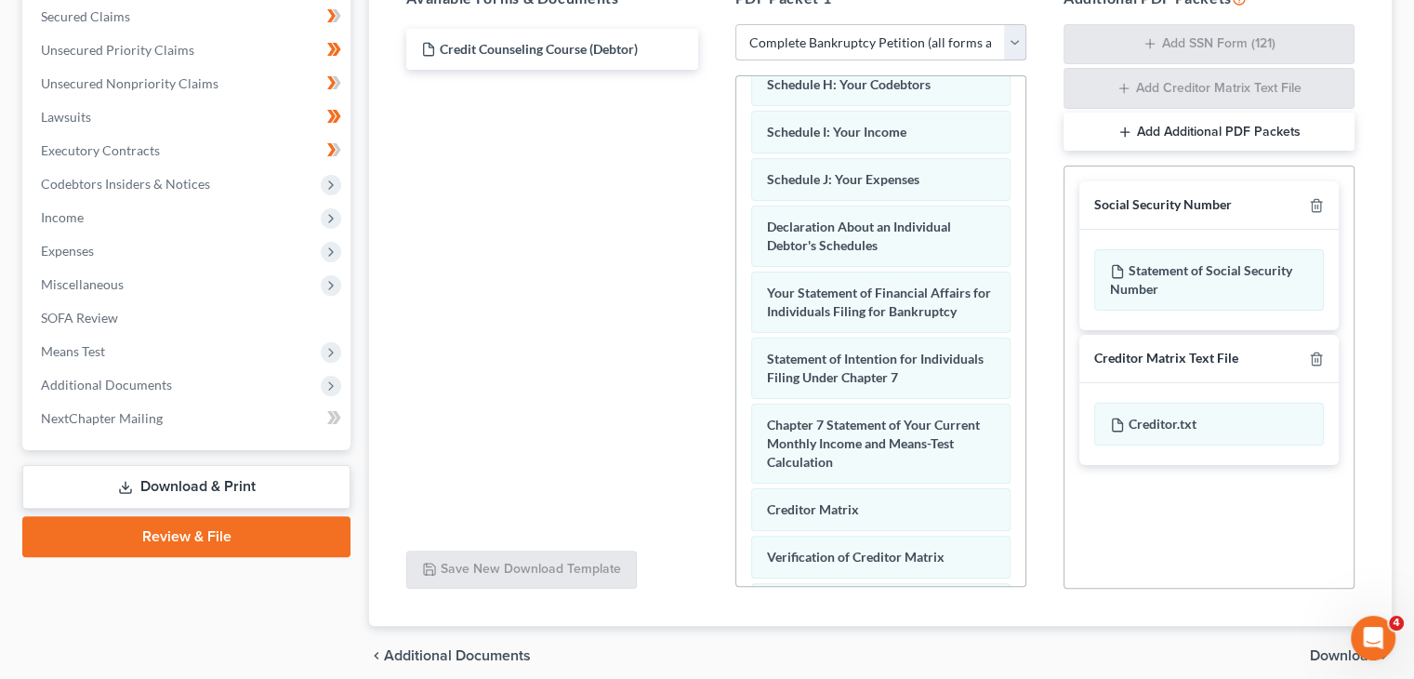
scroll to position [469, 0]
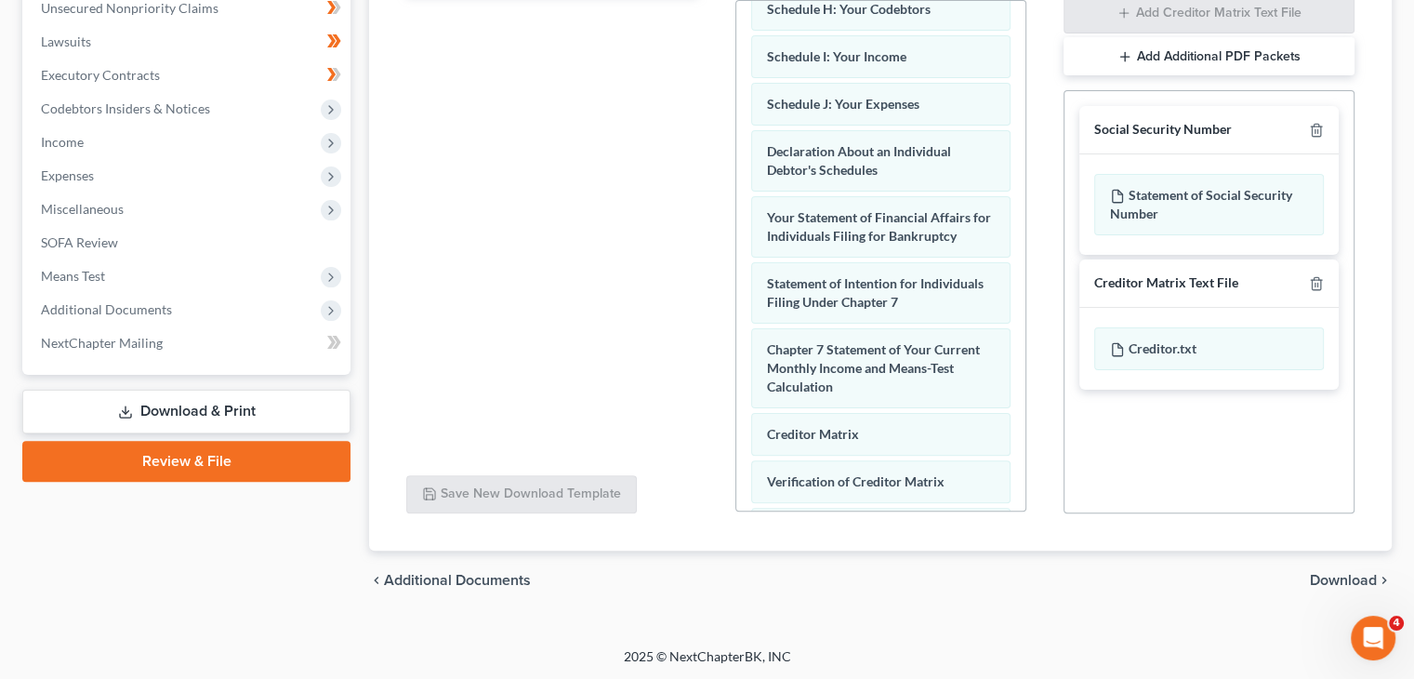
click at [1342, 574] on span "Download" at bounding box center [1343, 580] width 67 height 15
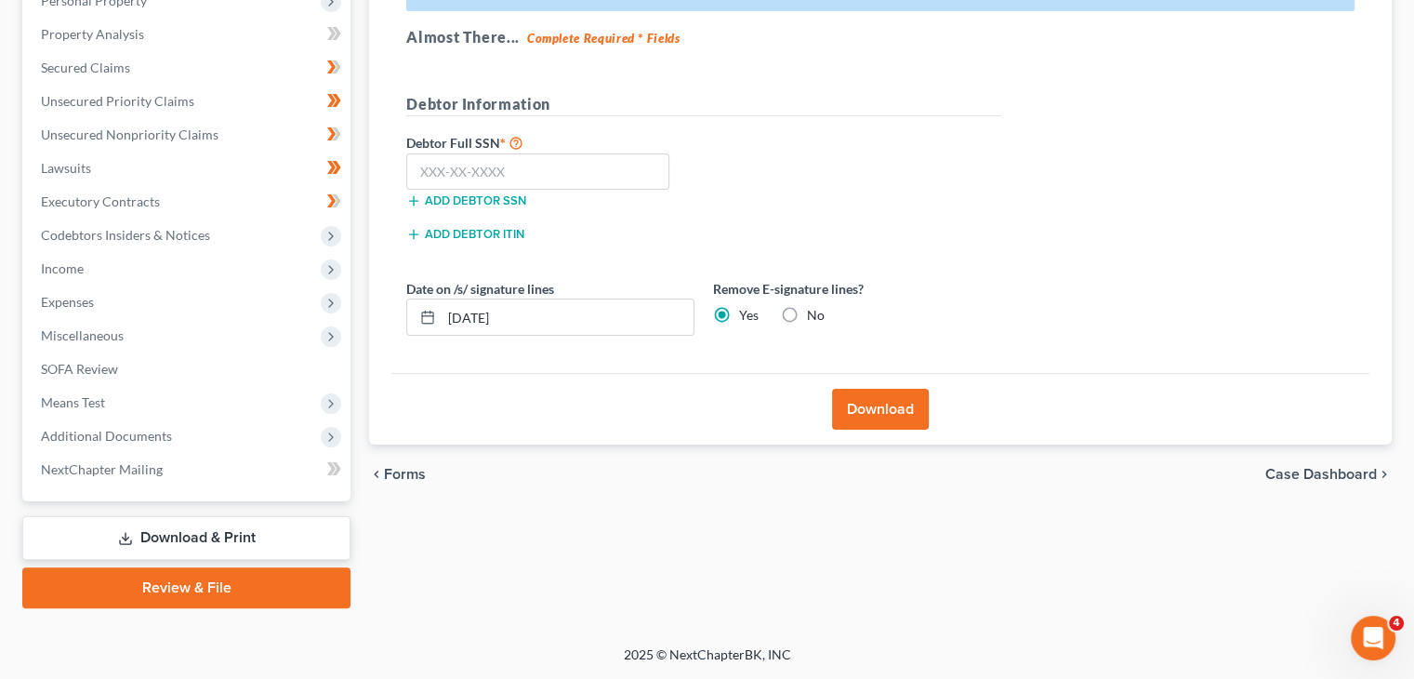
scroll to position [342, 0]
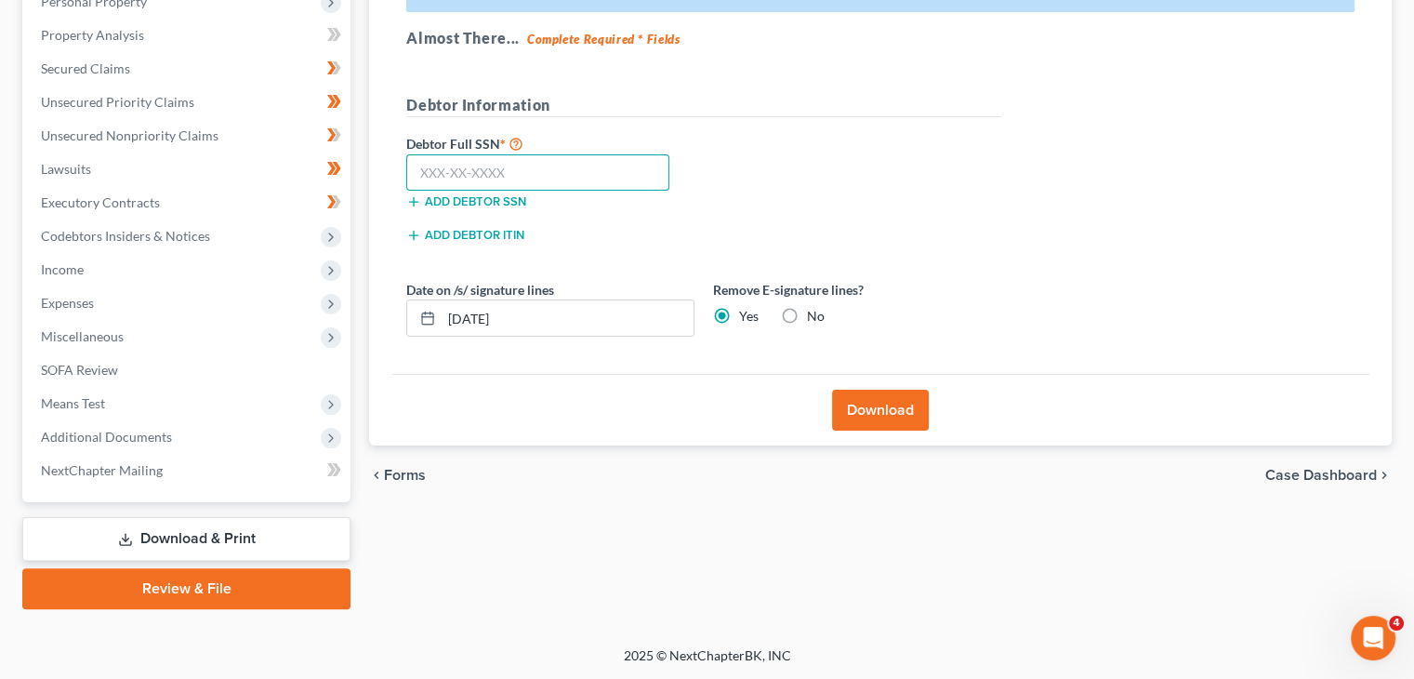
click at [509, 161] on input "text" at bounding box center [537, 172] width 263 height 37
type input "549-98-2864"
click at [866, 402] on button "Download" at bounding box center [880, 409] width 97 height 41
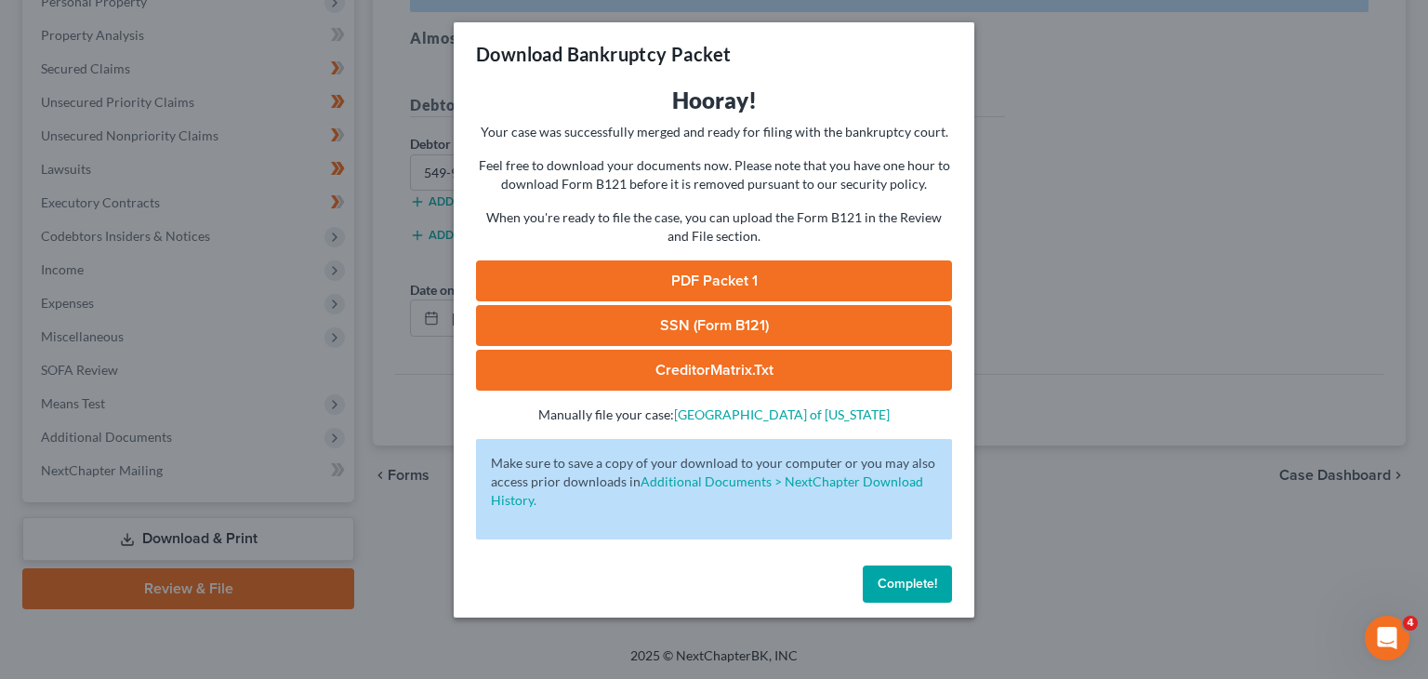
click at [715, 274] on link "PDF Packet 1" at bounding box center [714, 280] width 476 height 41
click at [921, 588] on span "Complete!" at bounding box center [907, 583] width 59 height 16
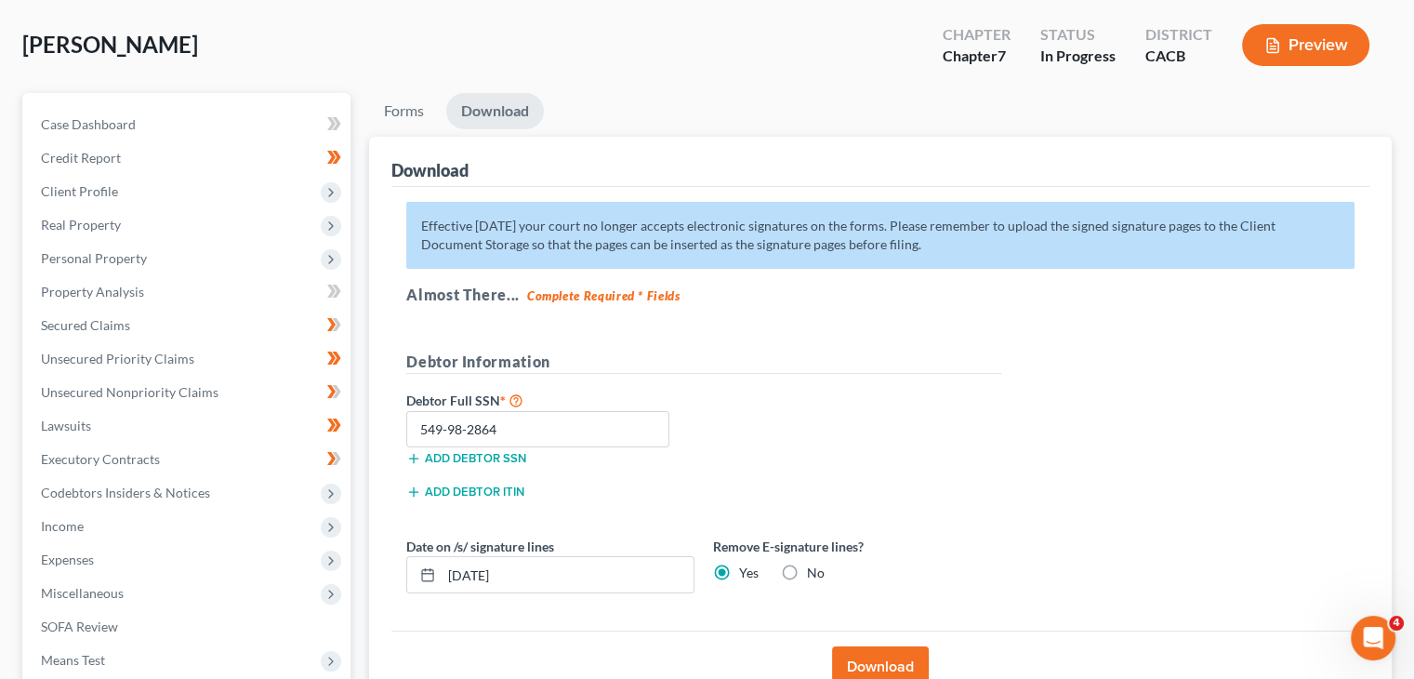
scroll to position [86, 0]
click at [408, 121] on link "Forms" at bounding box center [404, 111] width 70 height 36
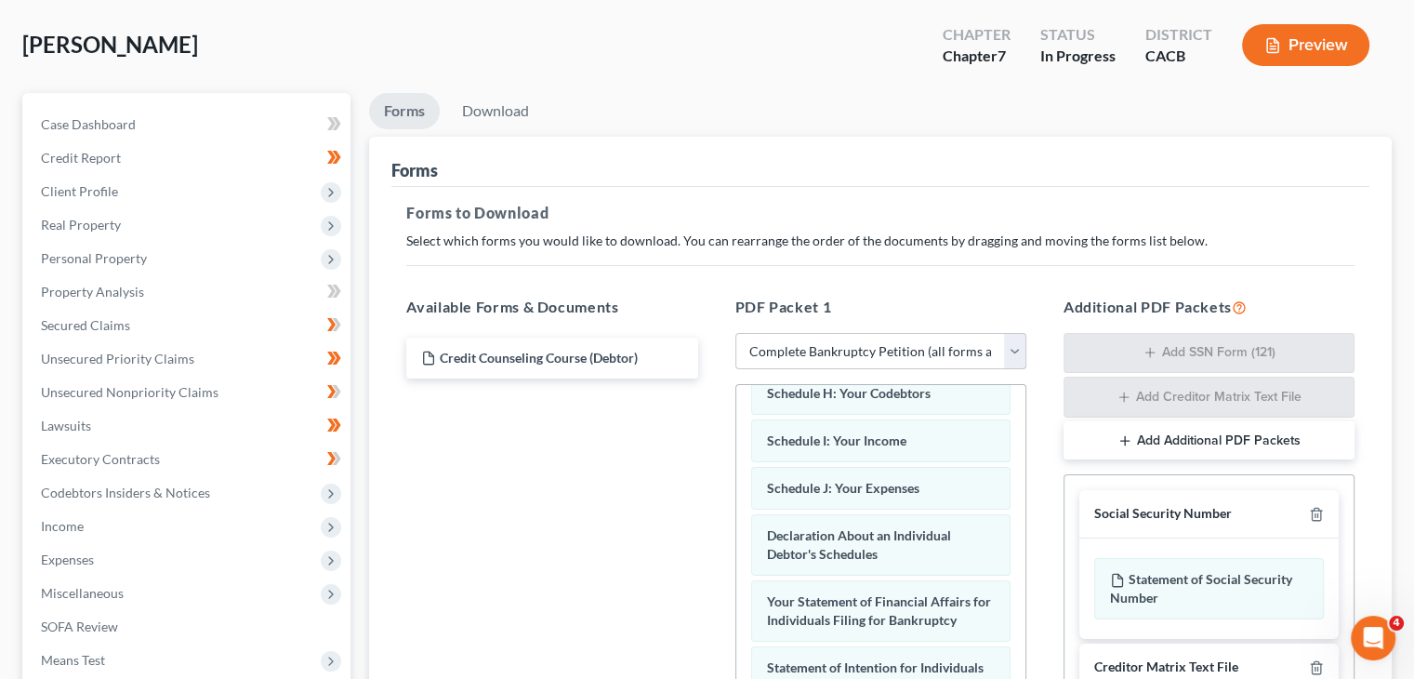
click at [812, 348] on select "Choose Default Petition PDF Packet Complete Bankruptcy Petition (all forms and …" at bounding box center [880, 351] width 291 height 37
select select "3"
click at [735, 333] on select "Choose Default Petition PDF Packet Complete Bankruptcy Petition (all forms and …" at bounding box center [880, 351] width 291 height 37
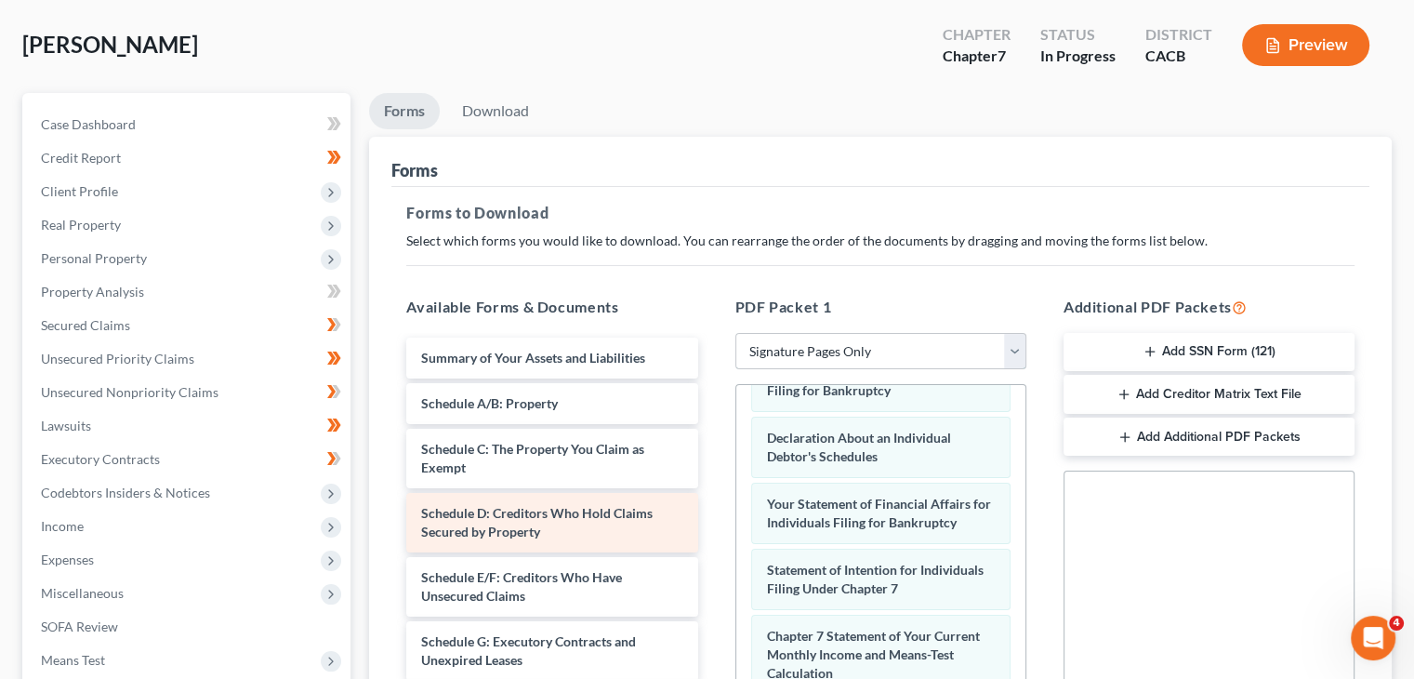
scroll to position [86, 0]
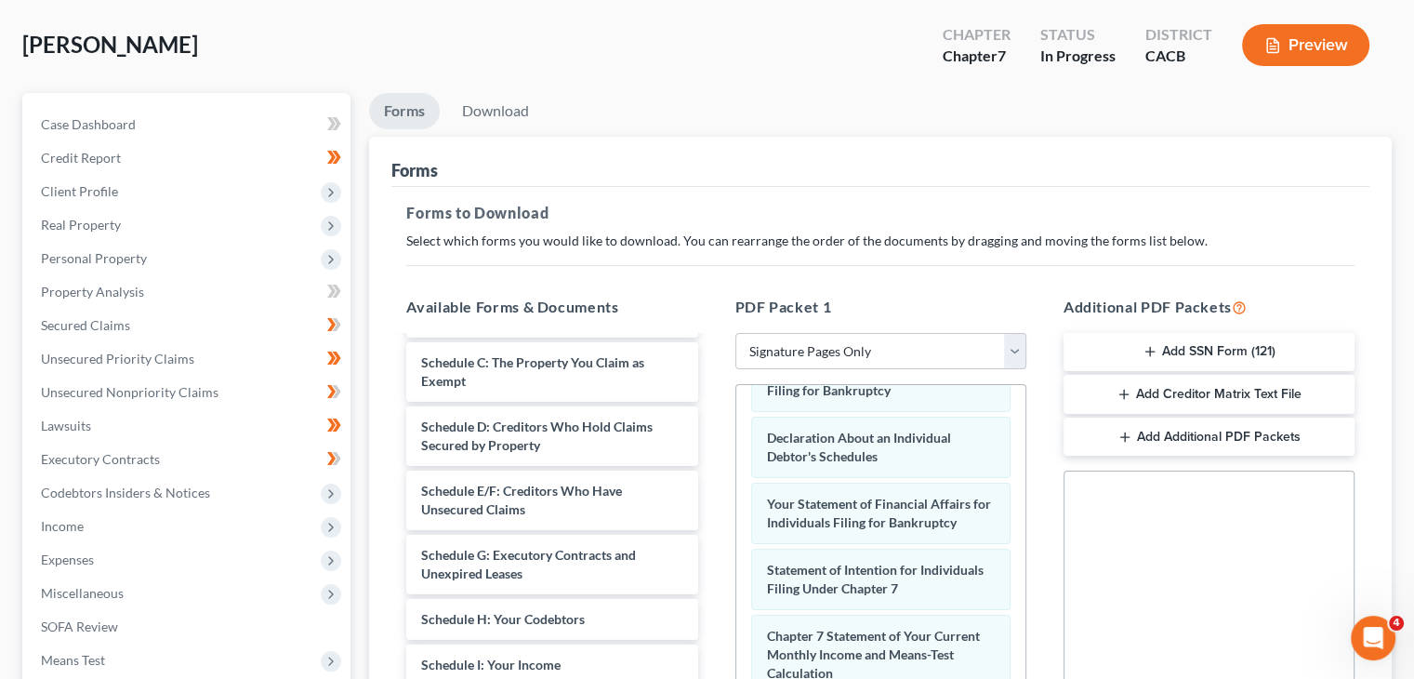
click at [1151, 346] on icon "button" at bounding box center [1149, 351] width 15 height 15
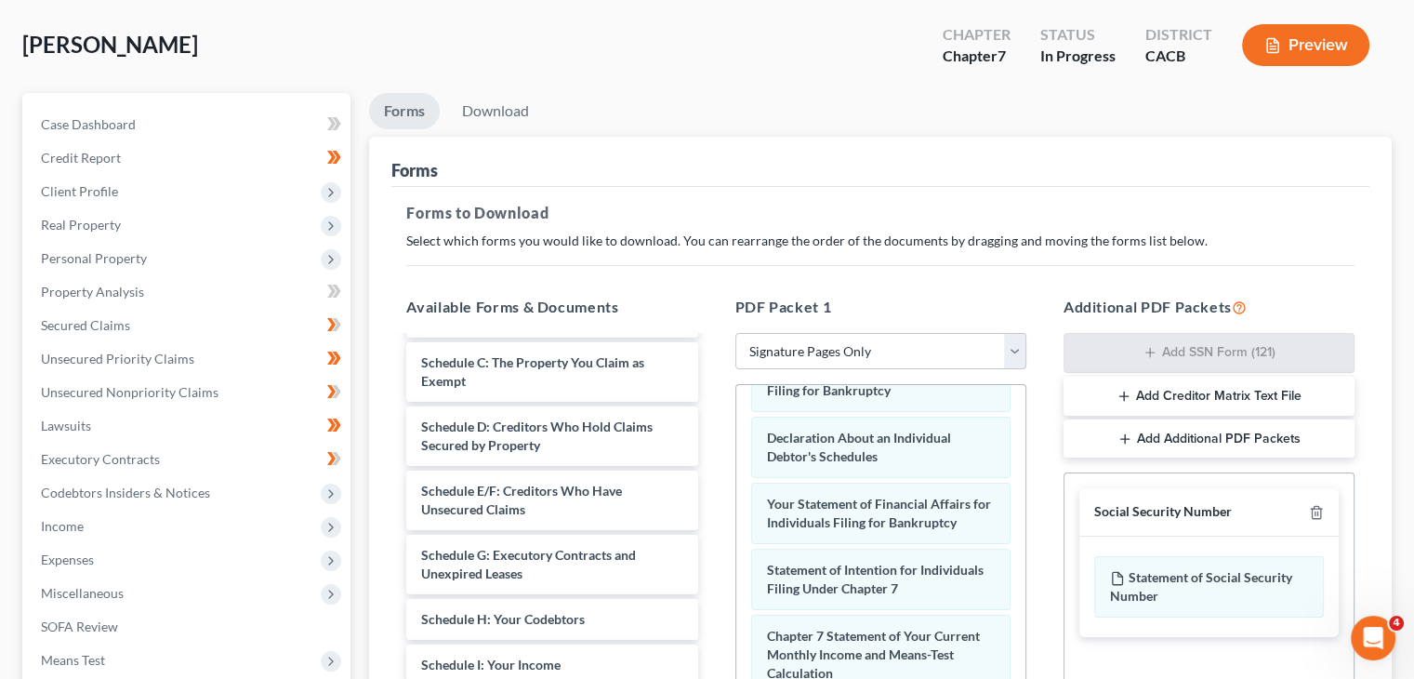
scroll to position [469, 0]
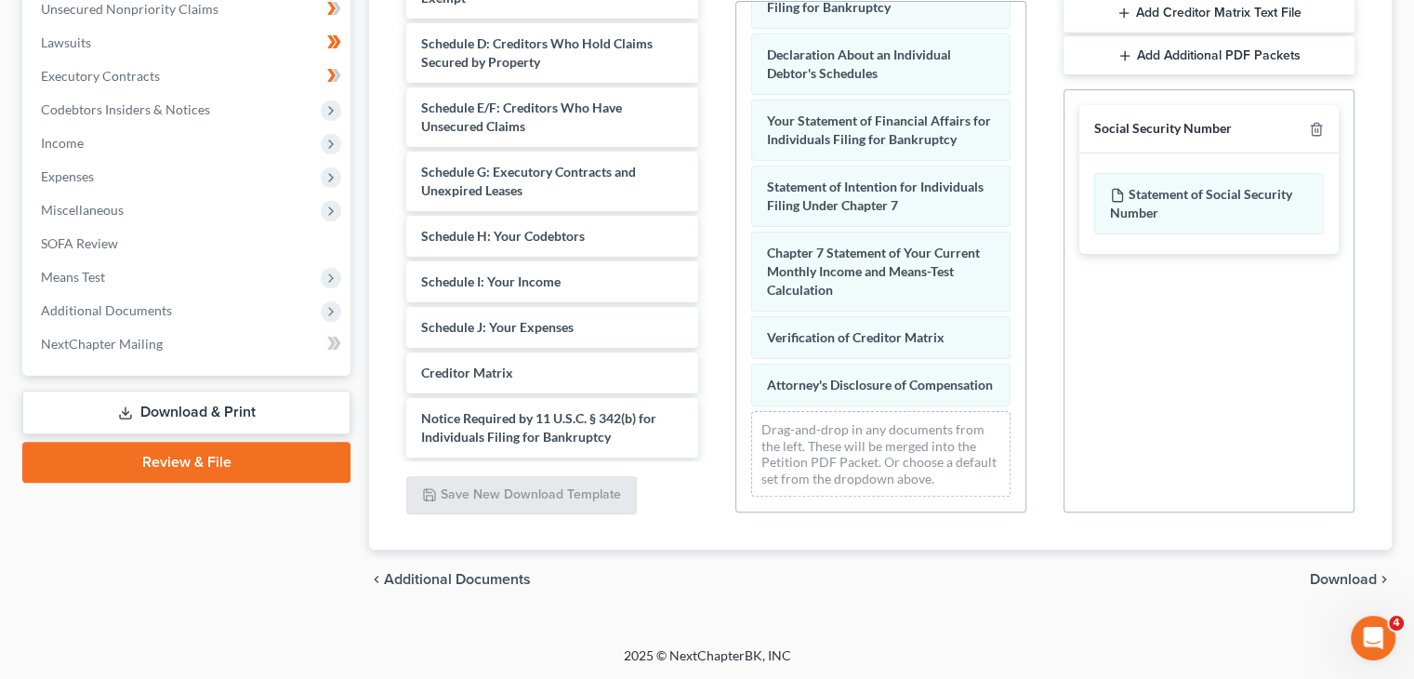
click at [1347, 574] on span "Download" at bounding box center [1343, 579] width 67 height 15
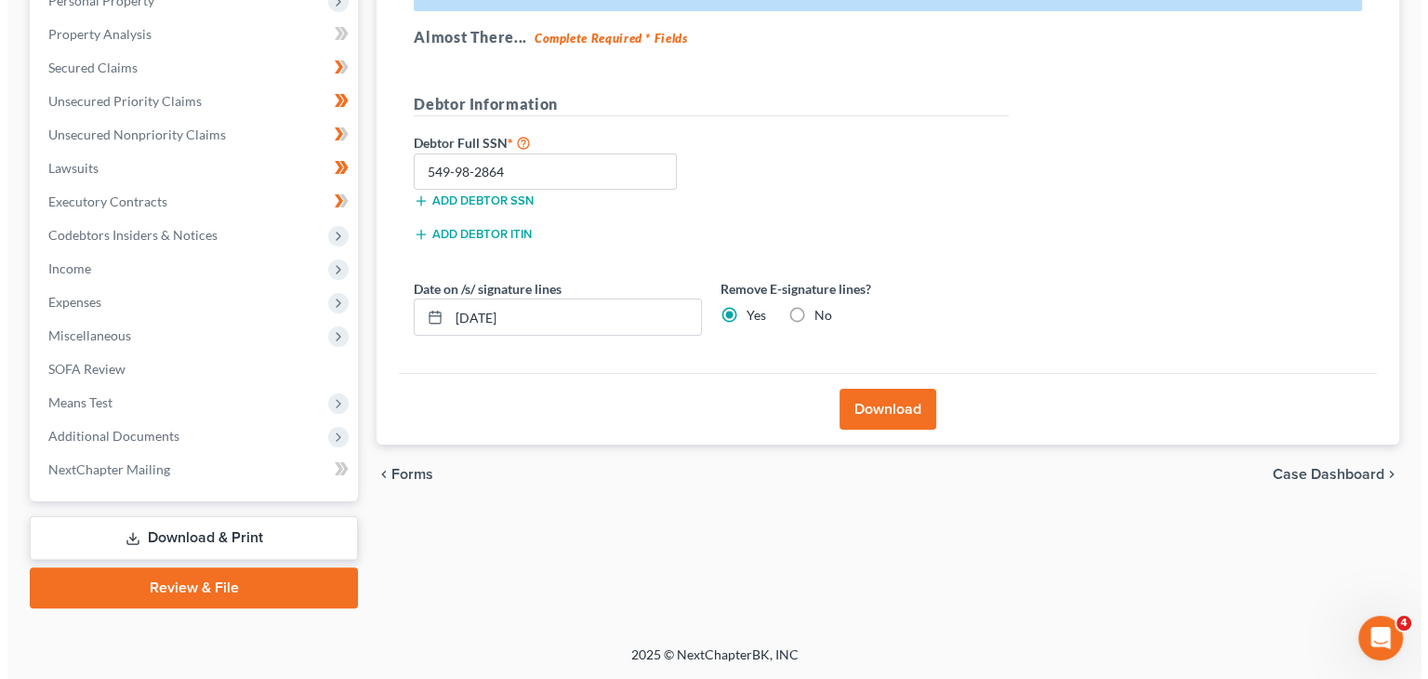
scroll to position [342, 0]
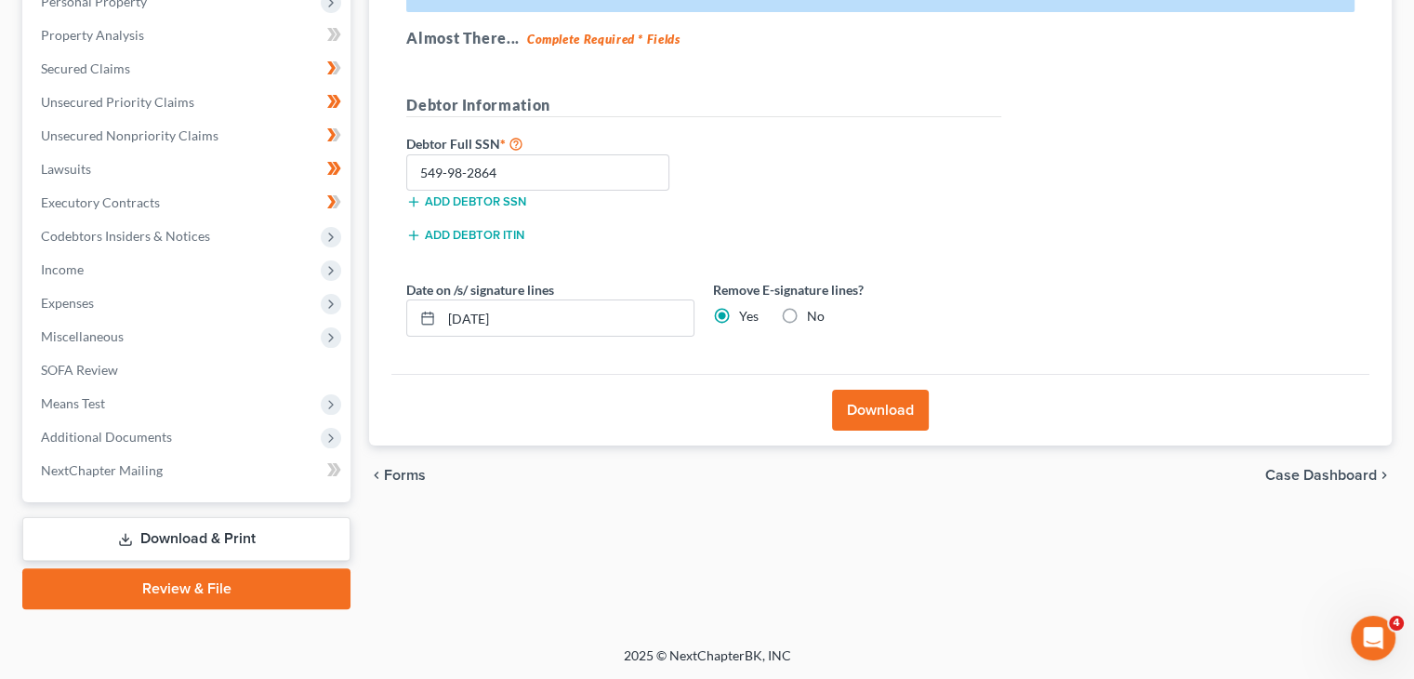
click at [881, 402] on button "Download" at bounding box center [880, 409] width 97 height 41
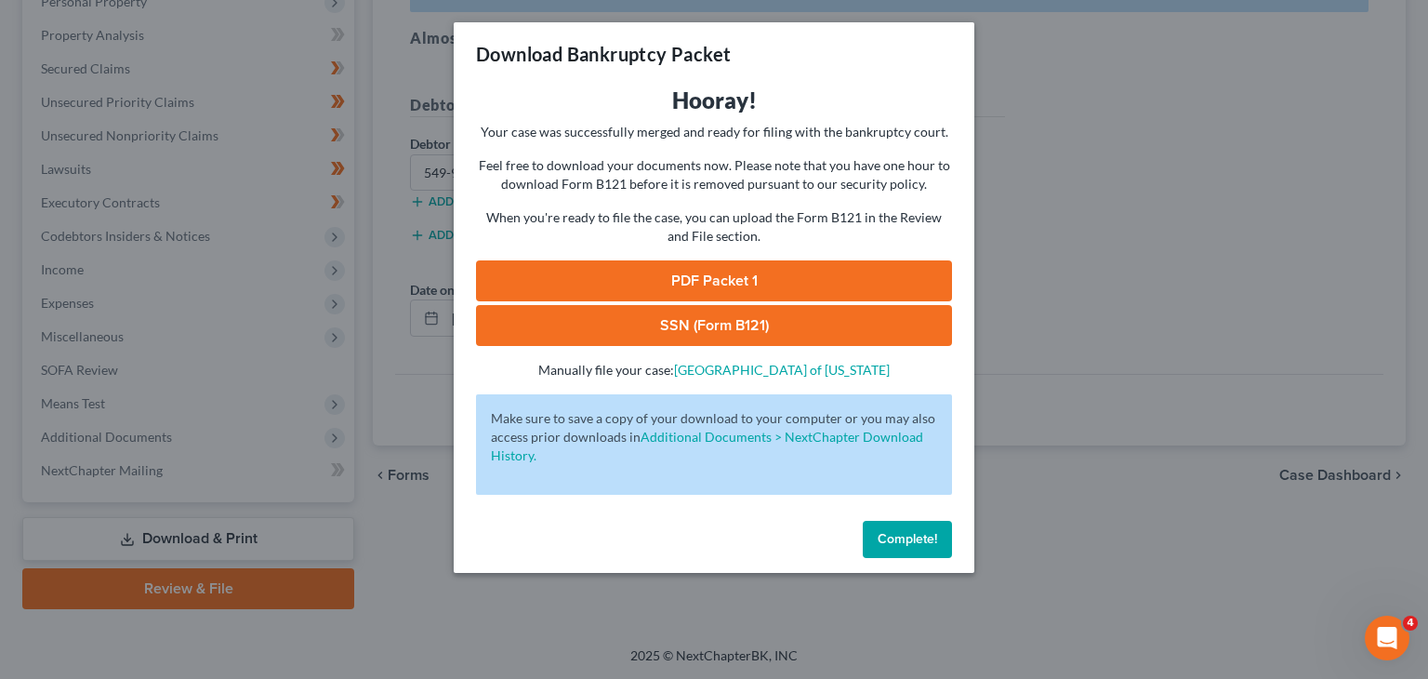
click at [725, 271] on link "PDF Packet 1" at bounding box center [714, 280] width 476 height 41
click at [718, 322] on link "SSN (Form B121)" at bounding box center [714, 325] width 476 height 41
